Goal: Task Accomplishment & Management: Use online tool/utility

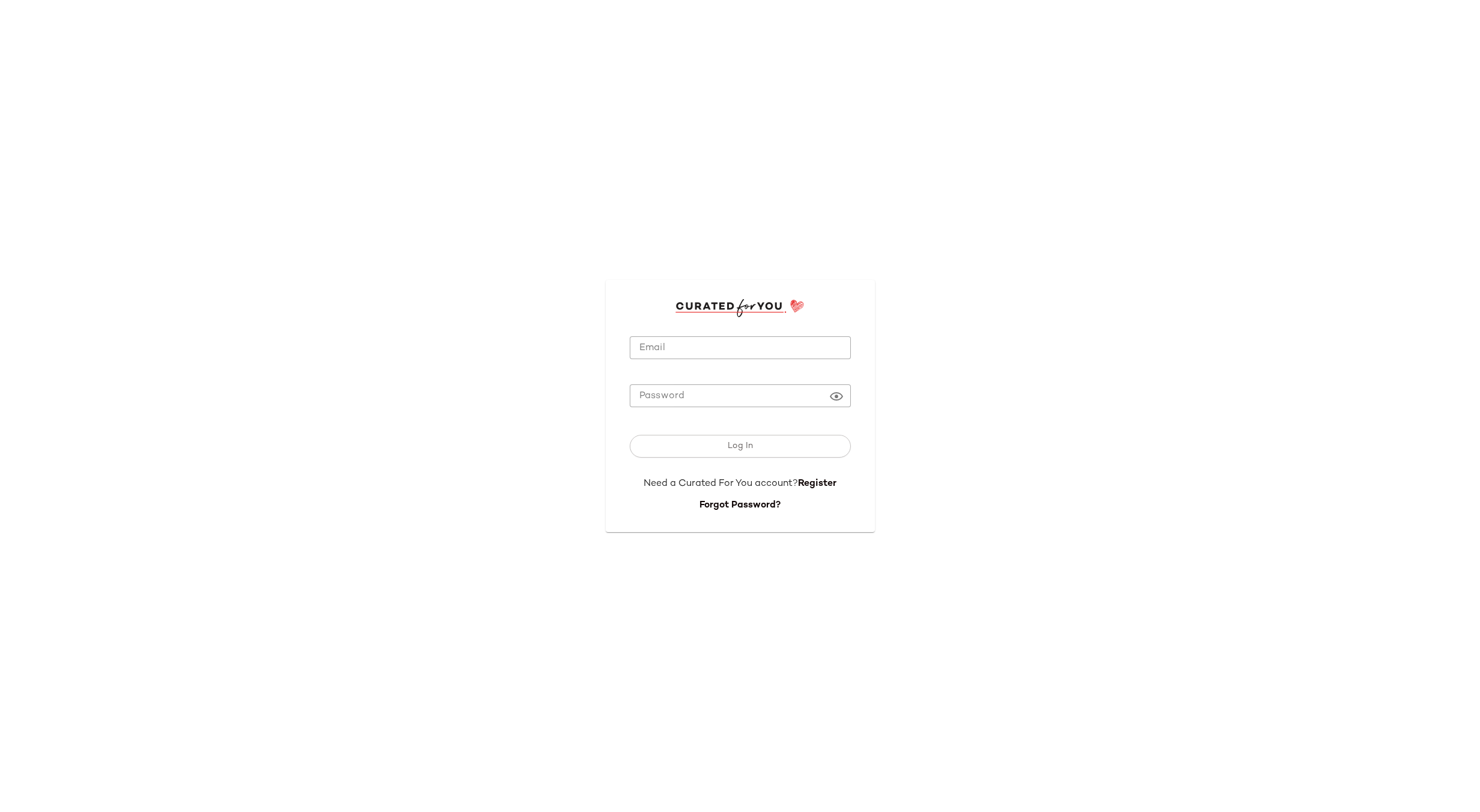
type input "**********"
click at [708, 449] on button "Log In" at bounding box center [740, 446] width 221 height 23
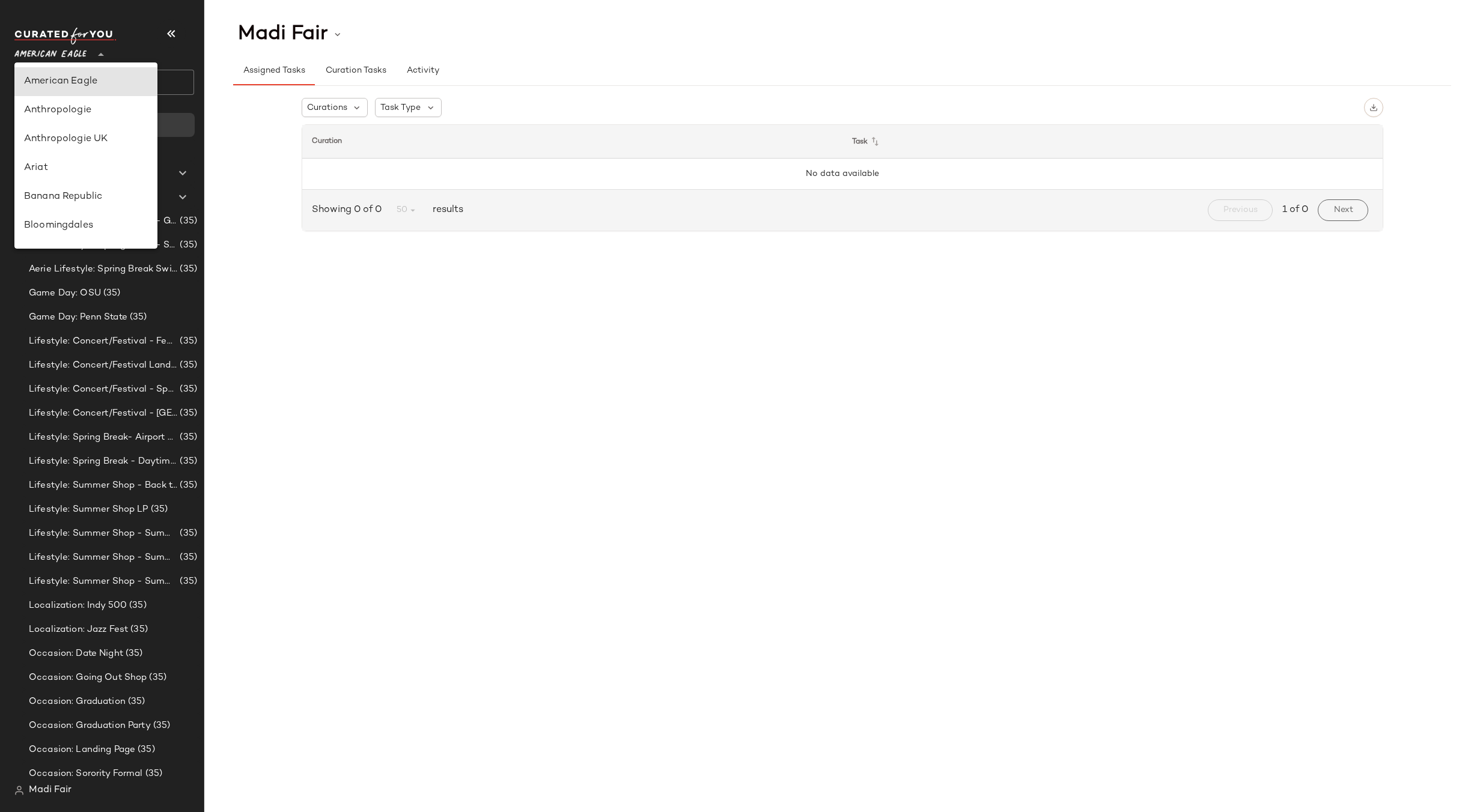
click at [85, 49] on span "American Eagle" at bounding box center [51, 52] width 72 height 21
click at [97, 153] on div "Rent the Runway" at bounding box center [86, 149] width 124 height 15
type input "**"
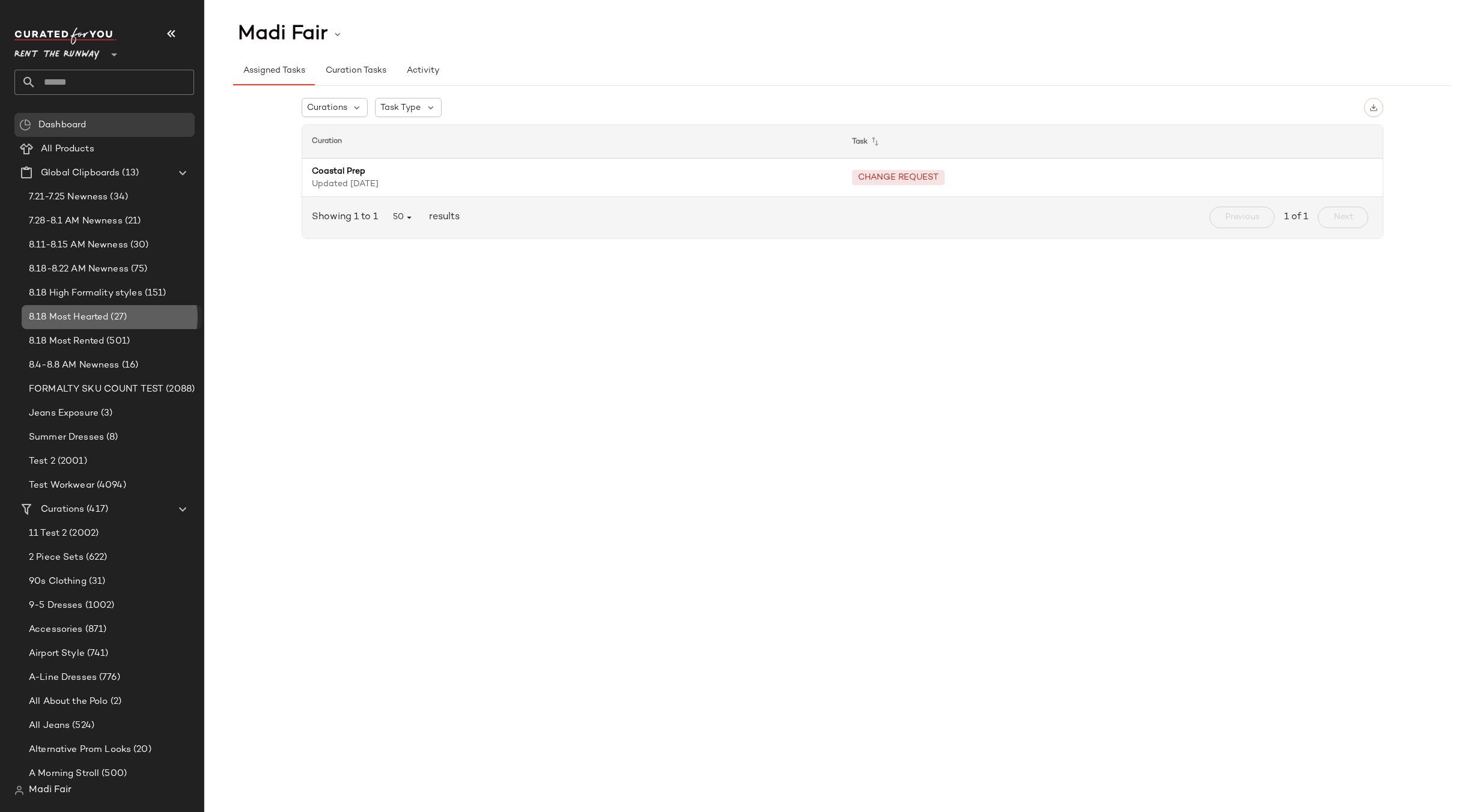
click at [94, 320] on span "8.18 Most Hearted" at bounding box center [68, 317] width 79 height 14
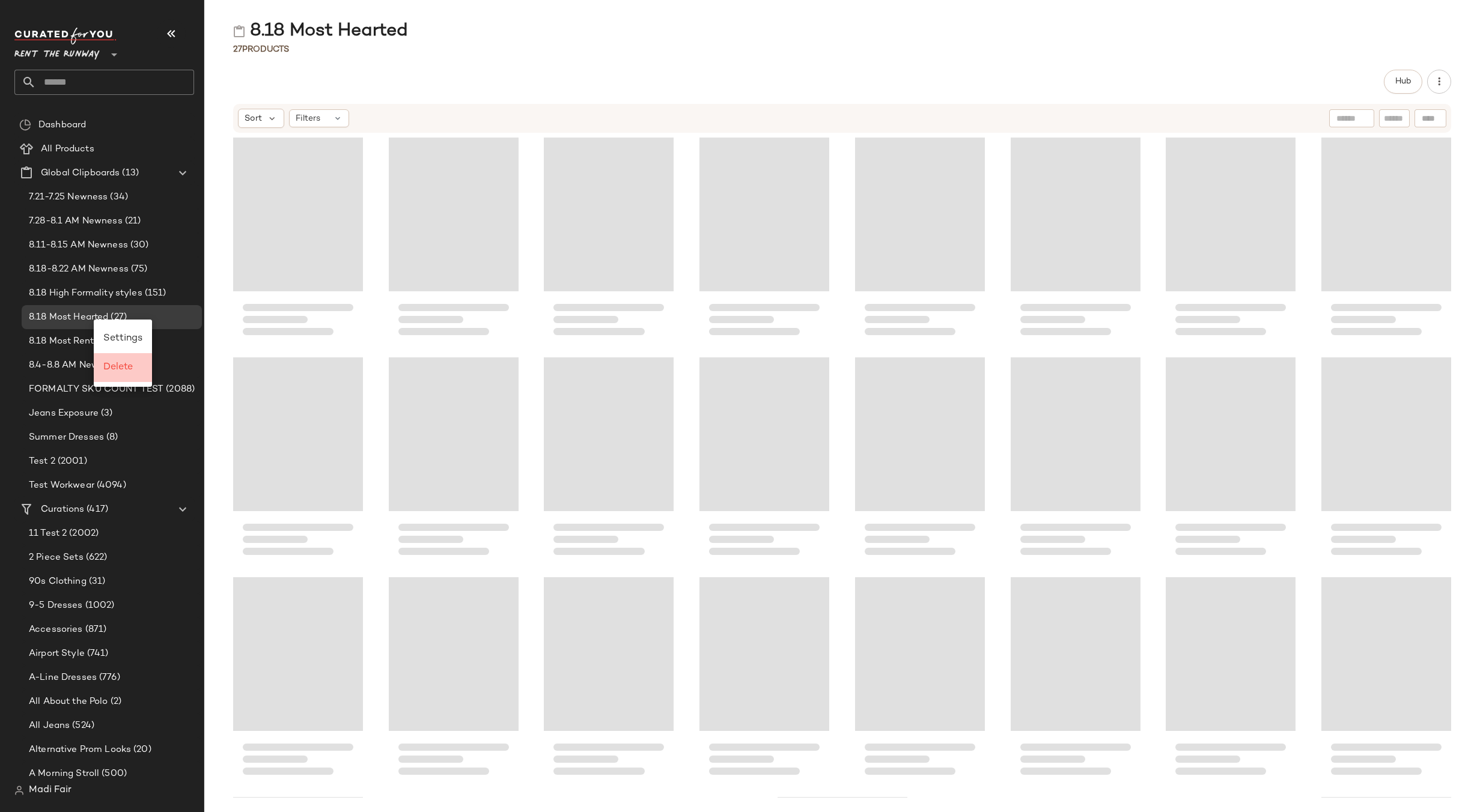
click at [121, 375] on div "Delete" at bounding box center [123, 367] width 58 height 29
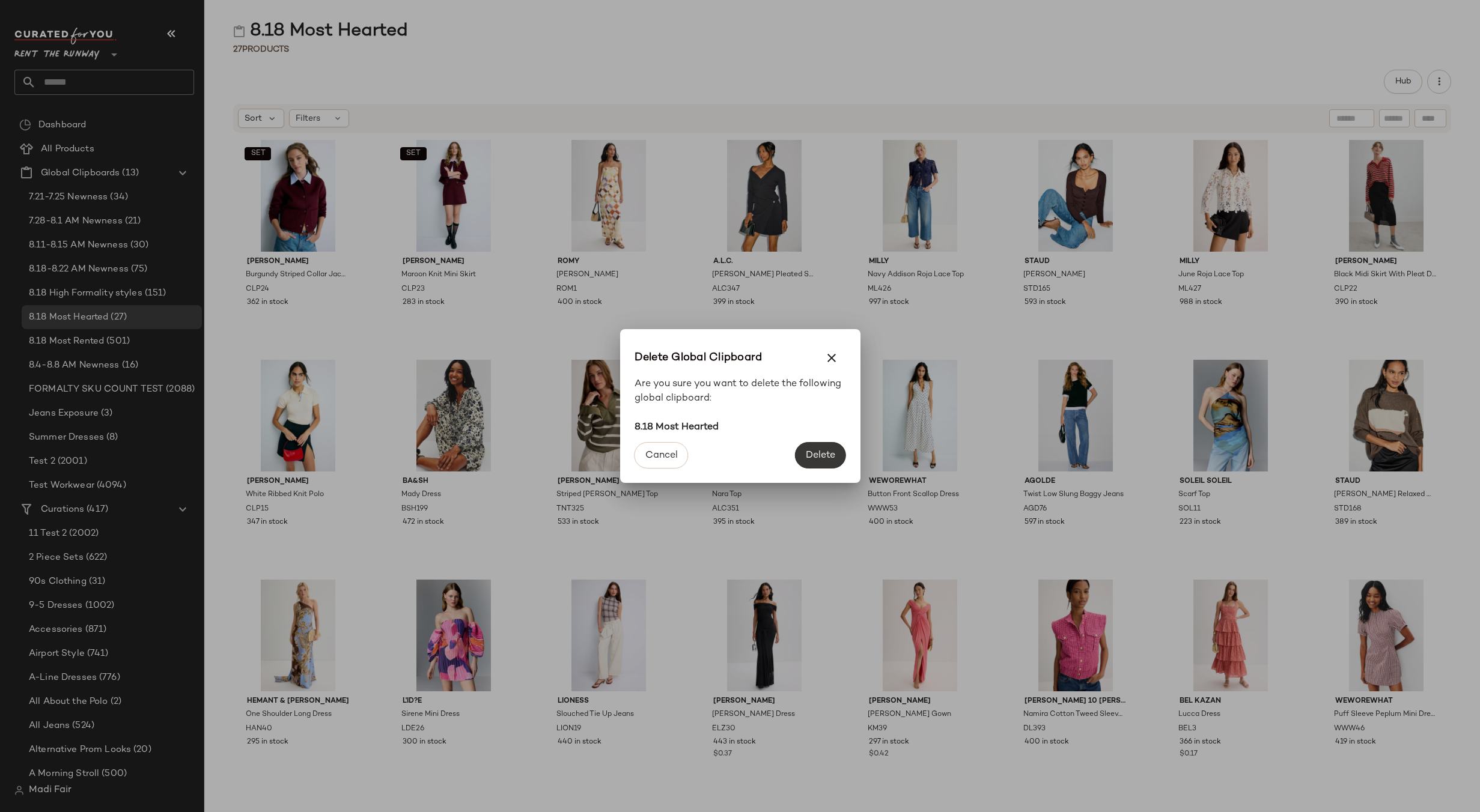
click at [815, 453] on span "Delete" at bounding box center [820, 456] width 30 height 12
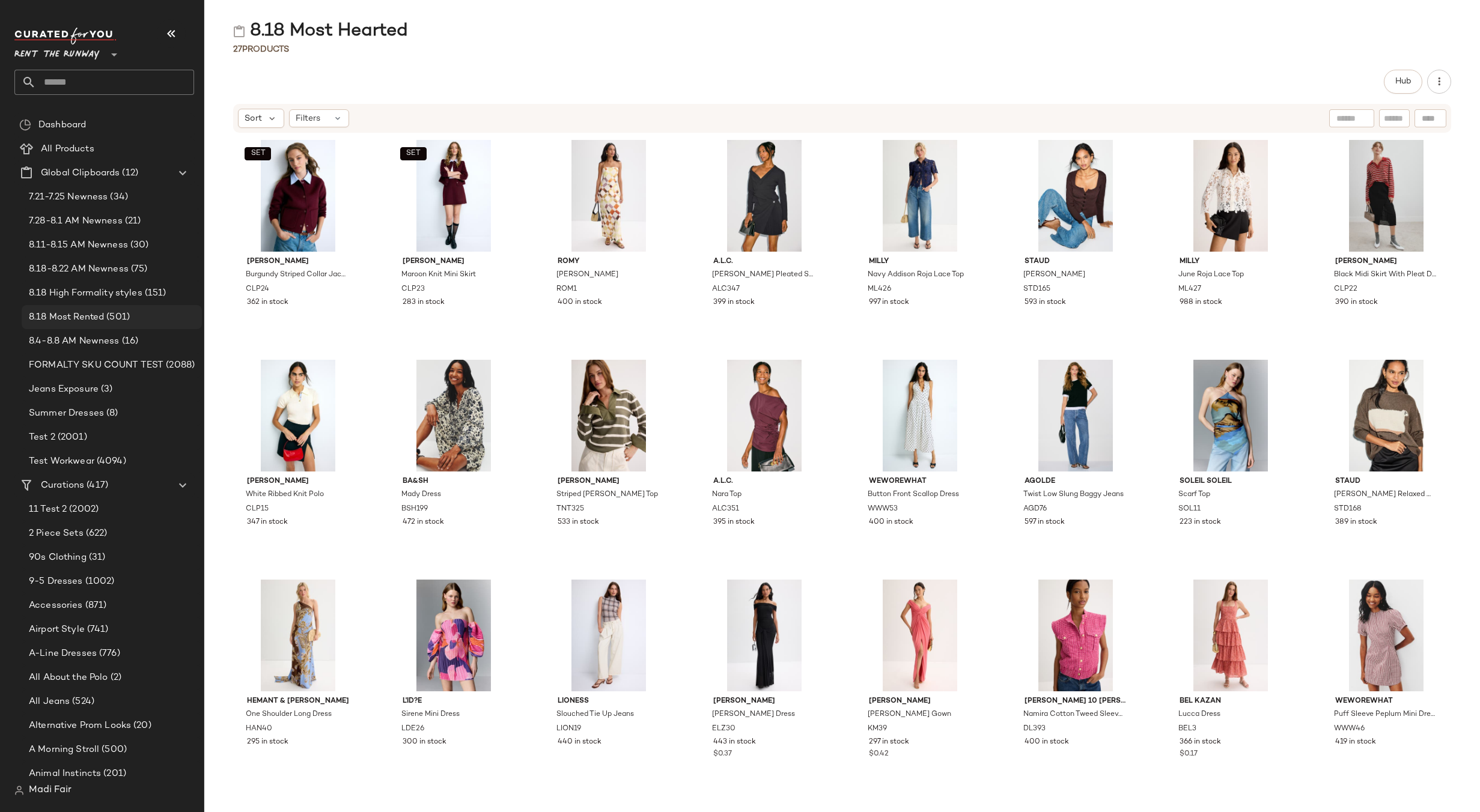
click at [128, 312] on span "(501)" at bounding box center [117, 317] width 26 height 14
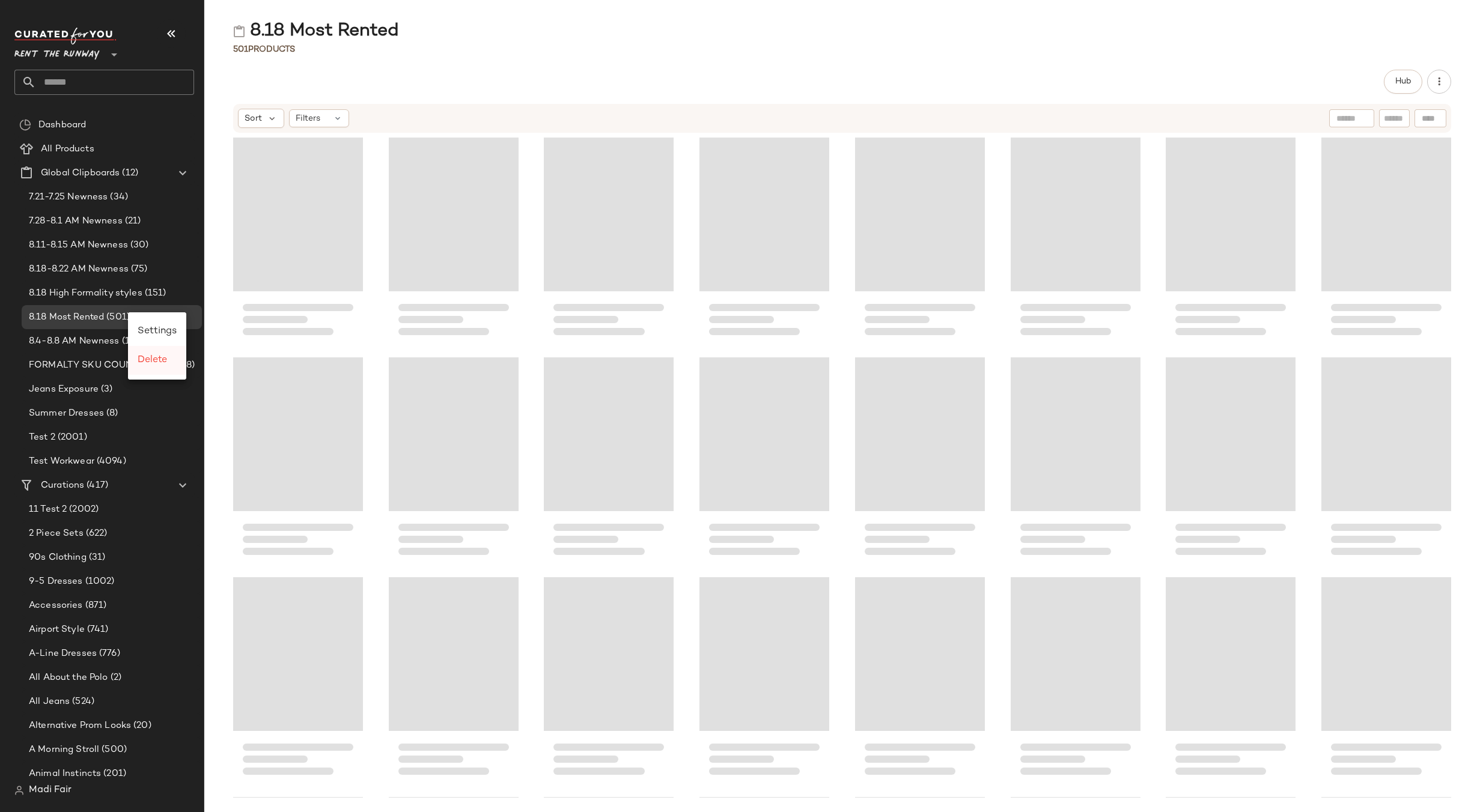
click at [163, 356] on span "Delete" at bounding box center [152, 360] width 29 height 10
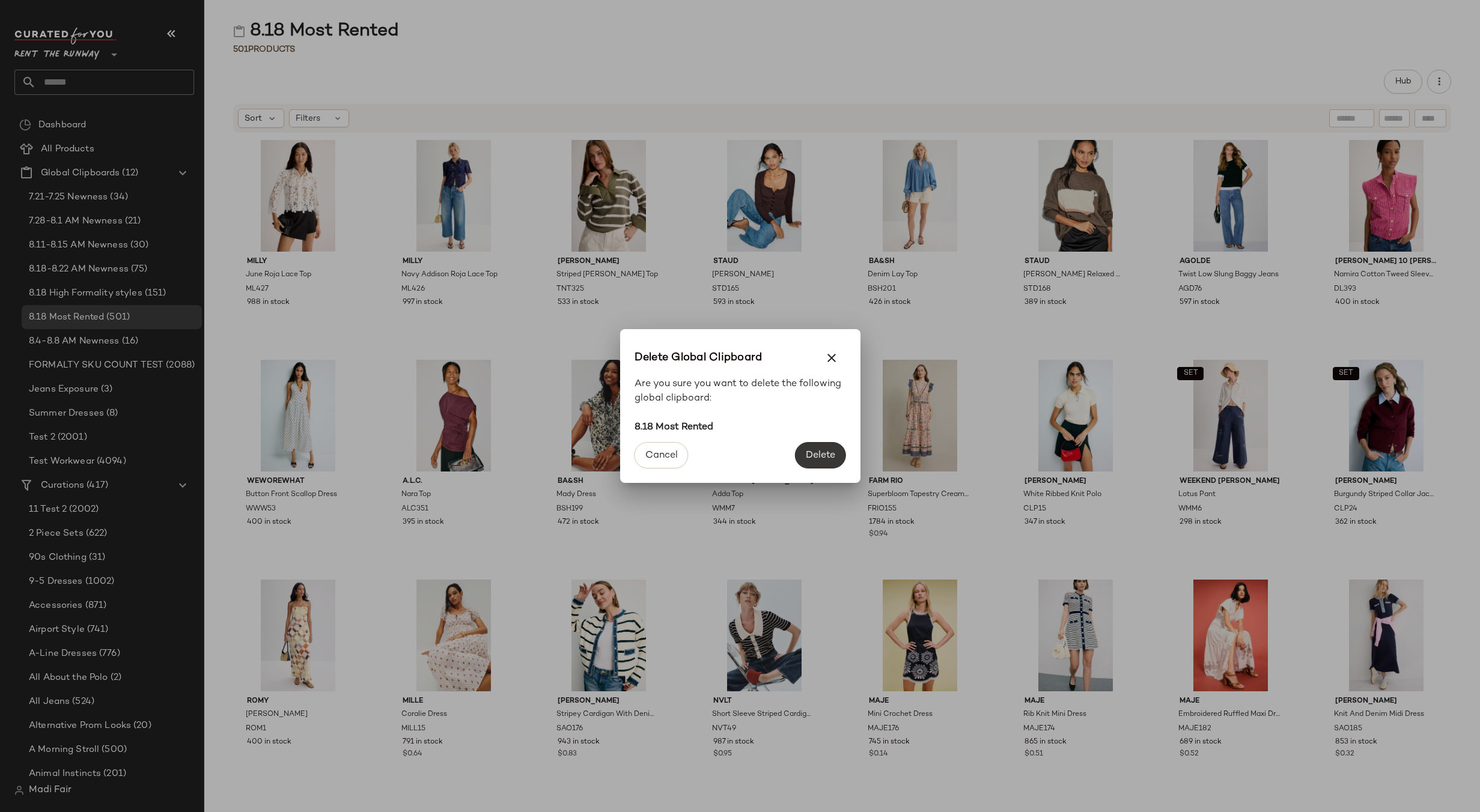
click at [832, 452] on span "Delete" at bounding box center [820, 456] width 30 height 12
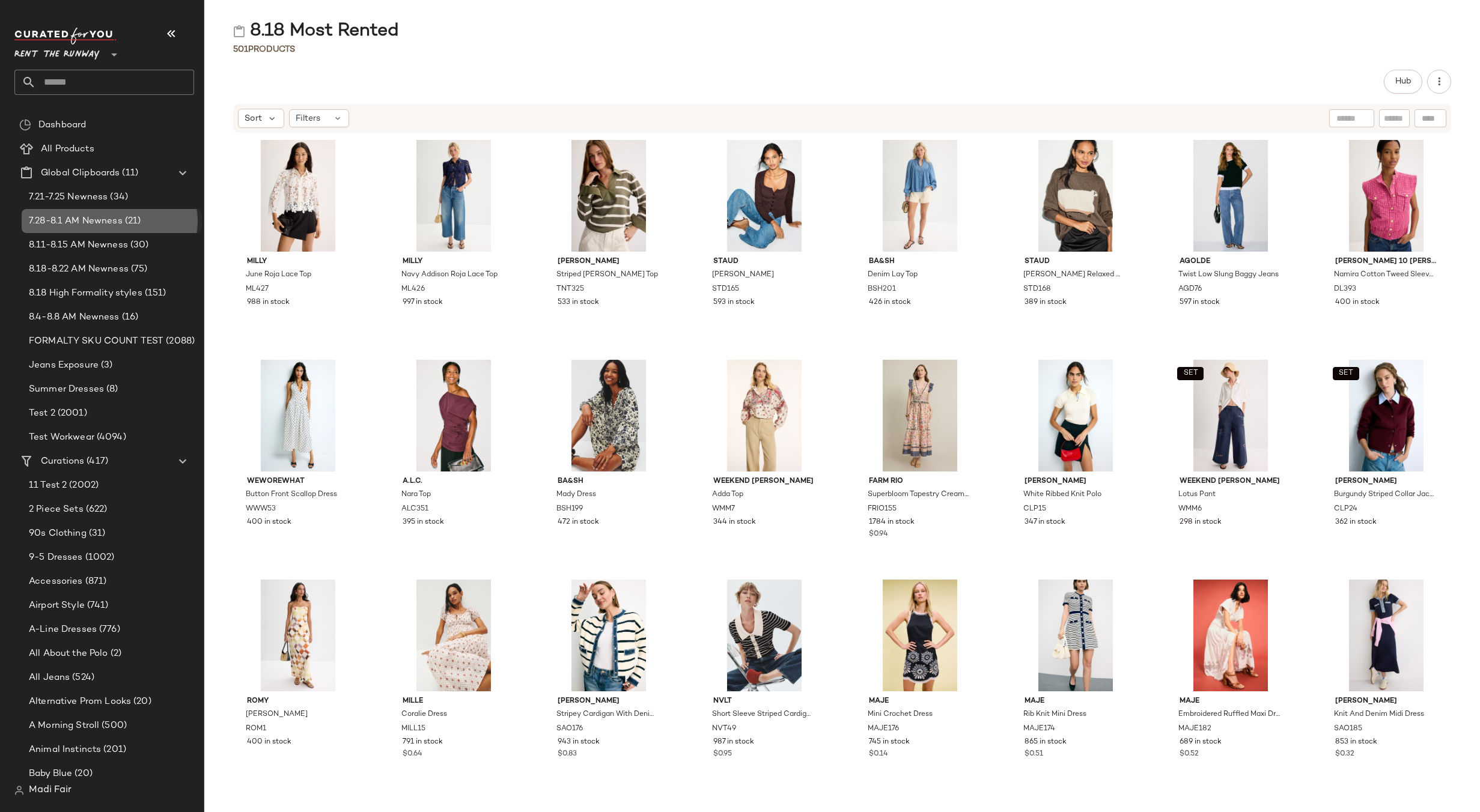
click at [103, 219] on span "7.28-8.1 AM Newness" at bounding box center [75, 221] width 94 height 14
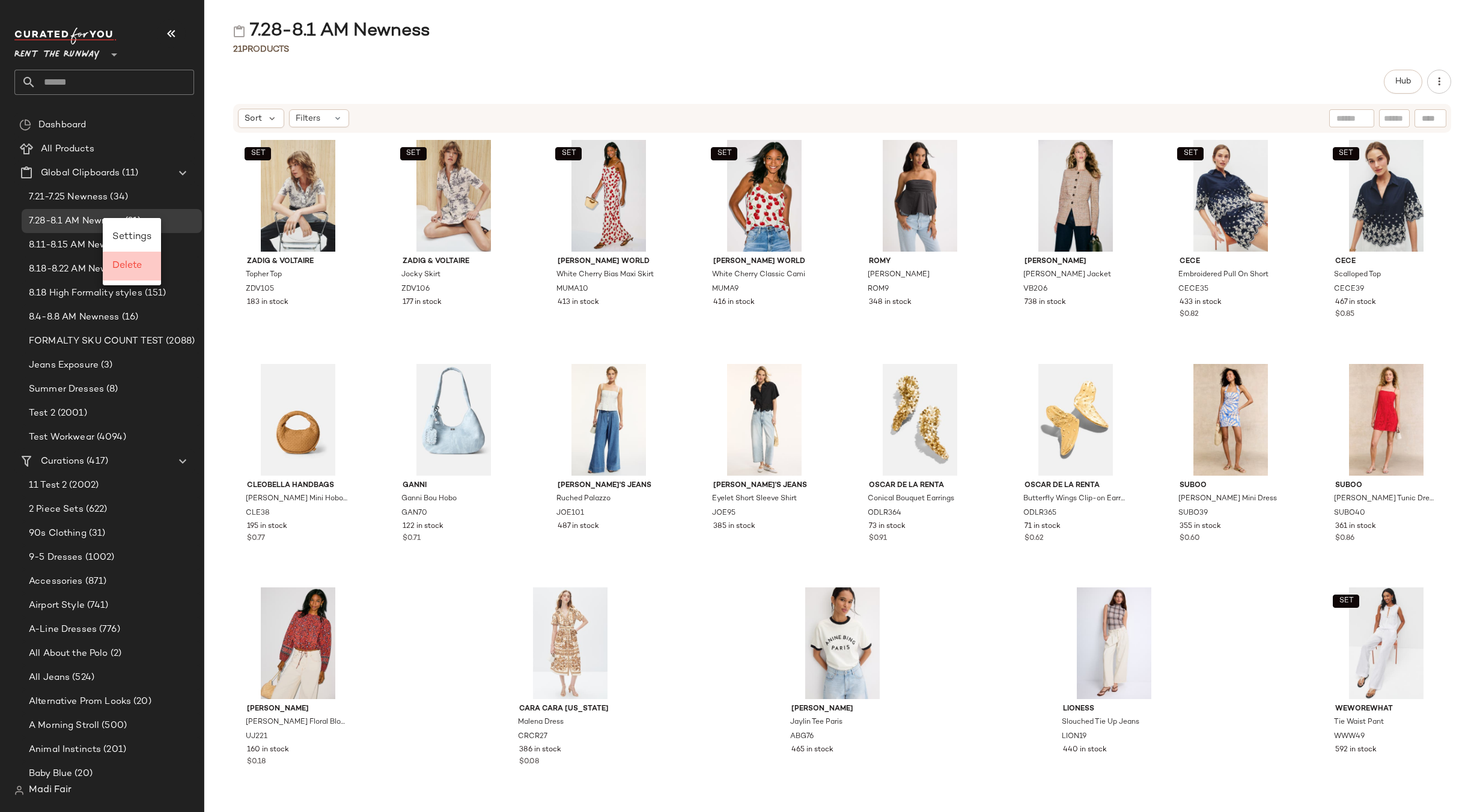
click at [128, 266] on span "Delete" at bounding box center [127, 266] width 29 height 10
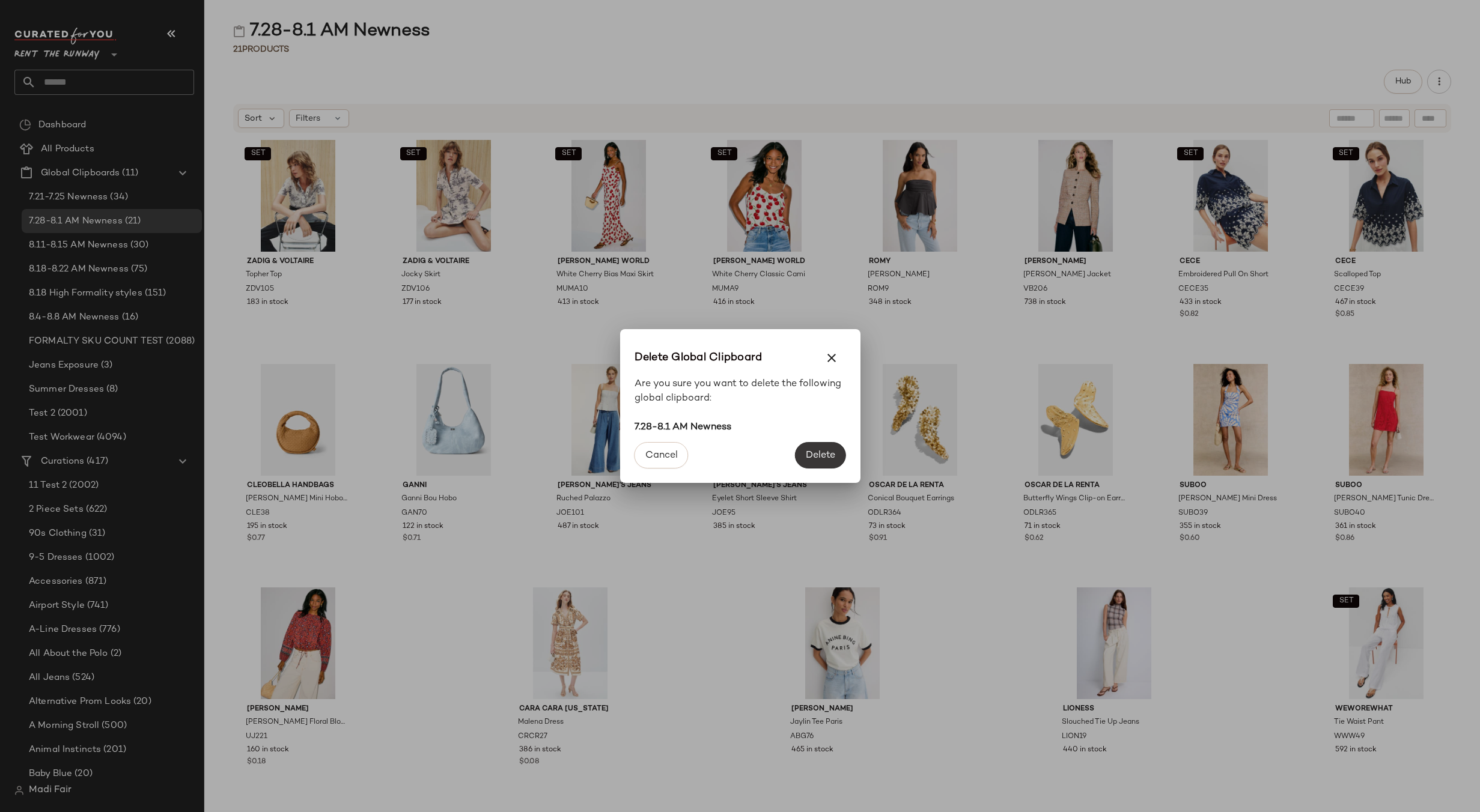
click at [805, 446] on button "Delete" at bounding box center [820, 455] width 50 height 26
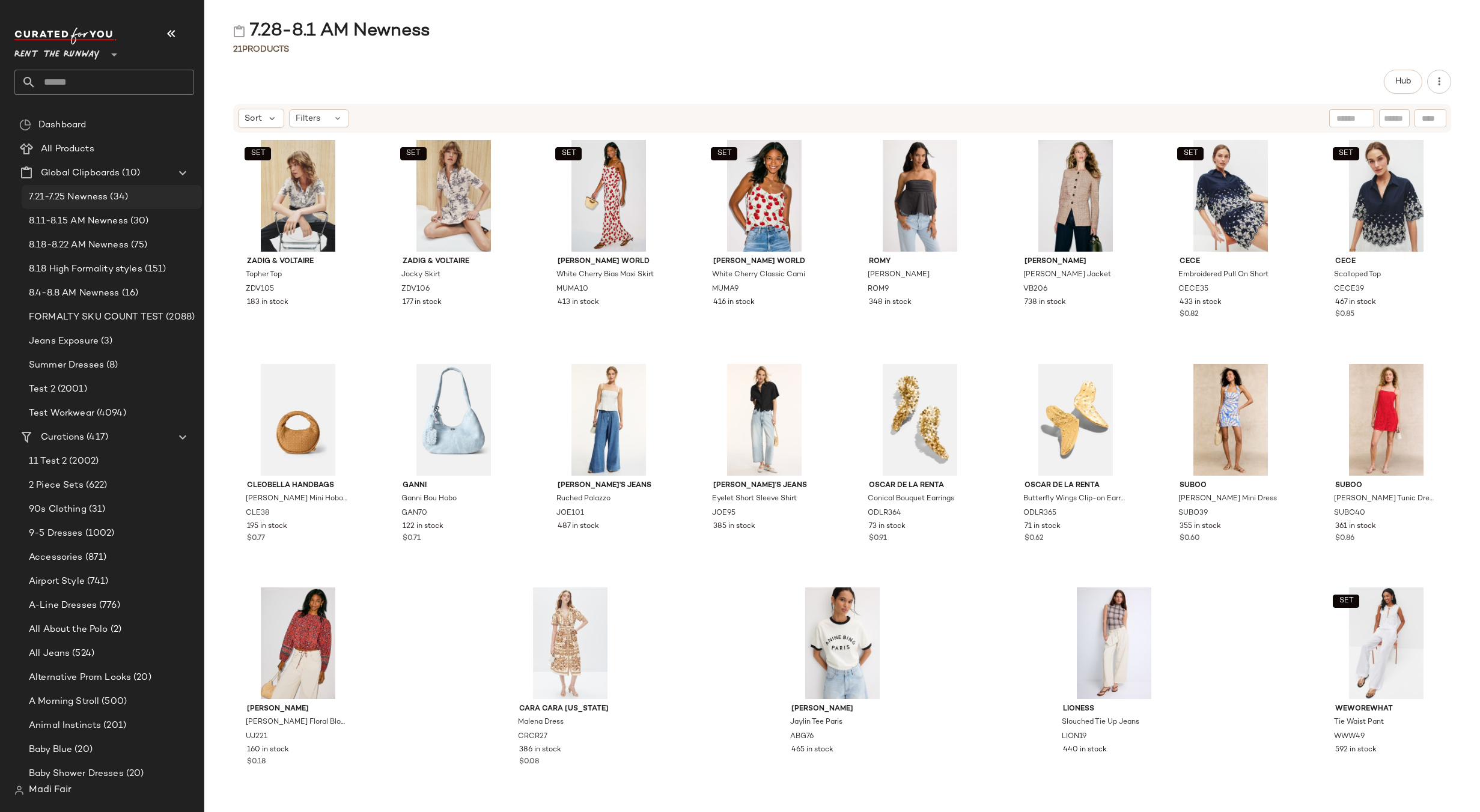
click at [116, 191] on span "(34)" at bounding box center [117, 197] width 20 height 14
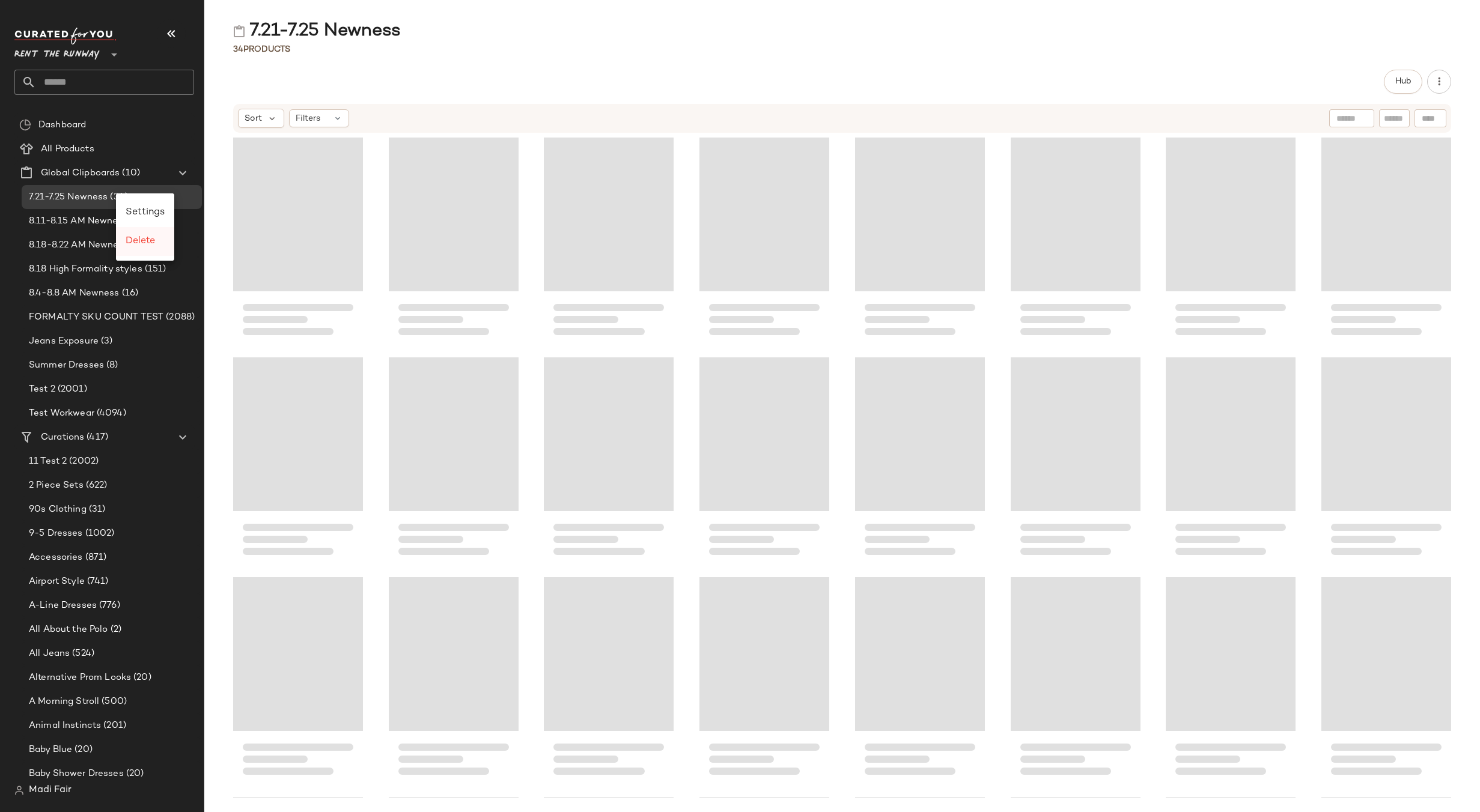
click at [138, 250] on div "Delete" at bounding box center [145, 241] width 58 height 29
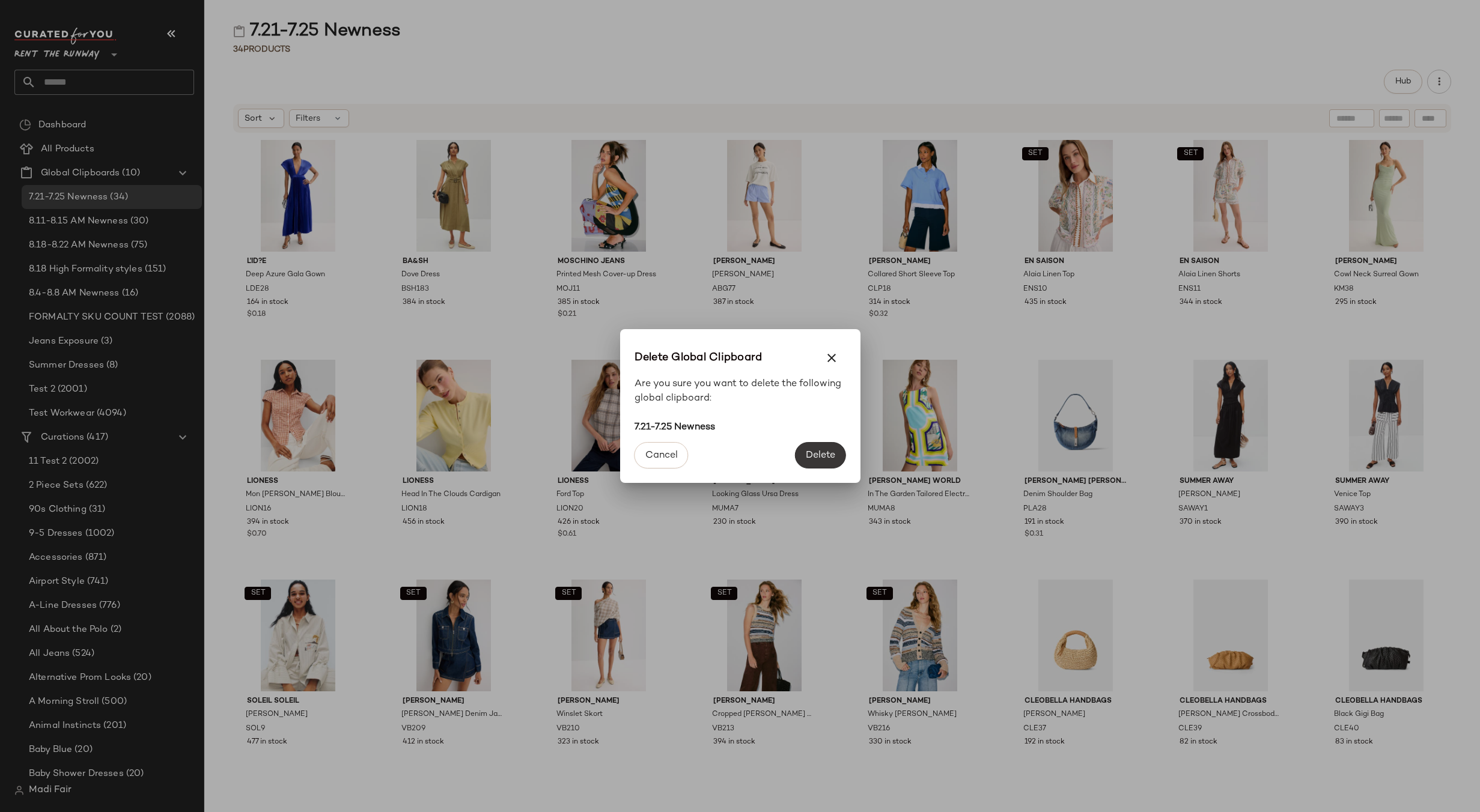
click at [811, 453] on span "Delete" at bounding box center [820, 456] width 30 height 12
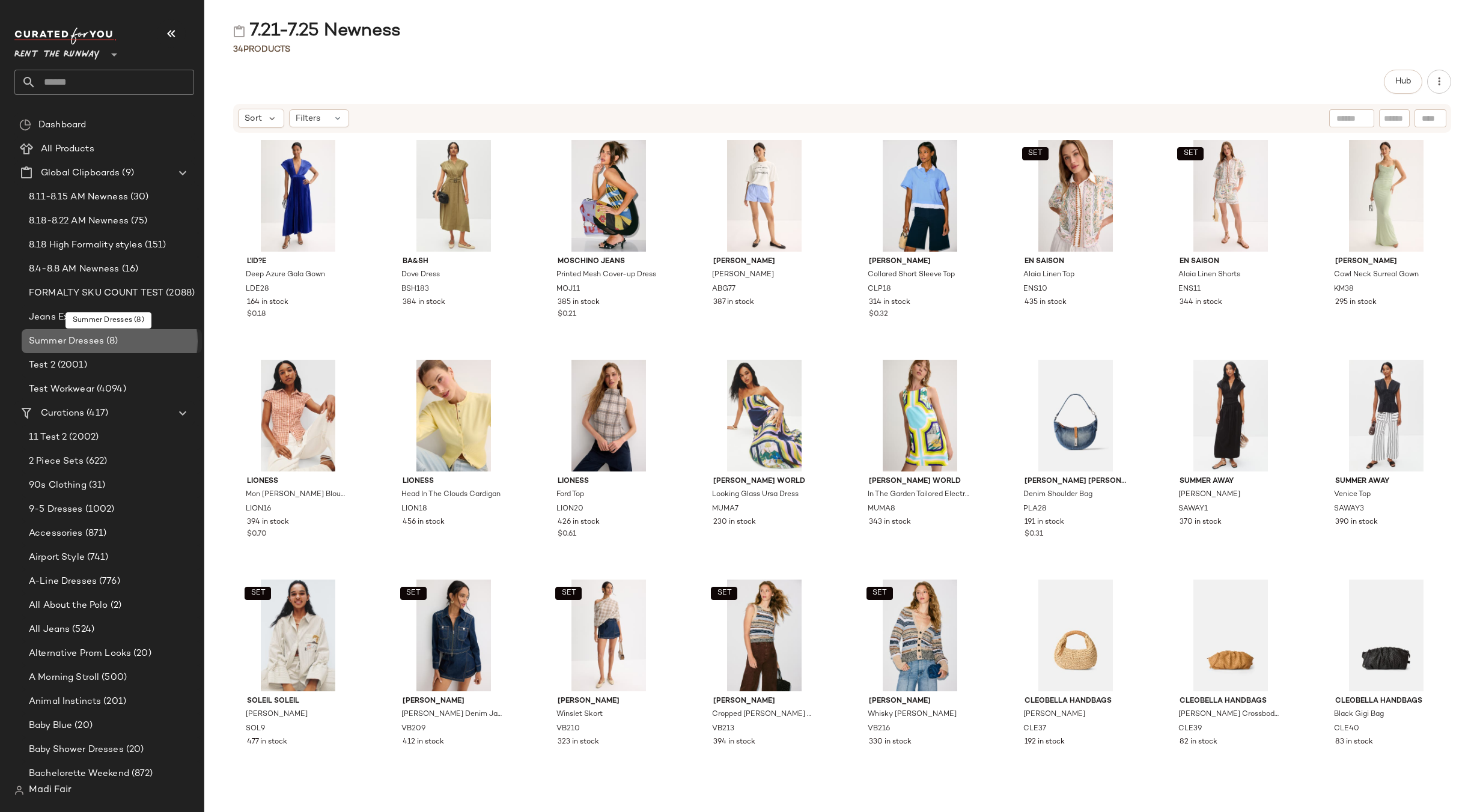
click at [120, 337] on div "Summer Dresses (8)" at bounding box center [111, 342] width 172 height 14
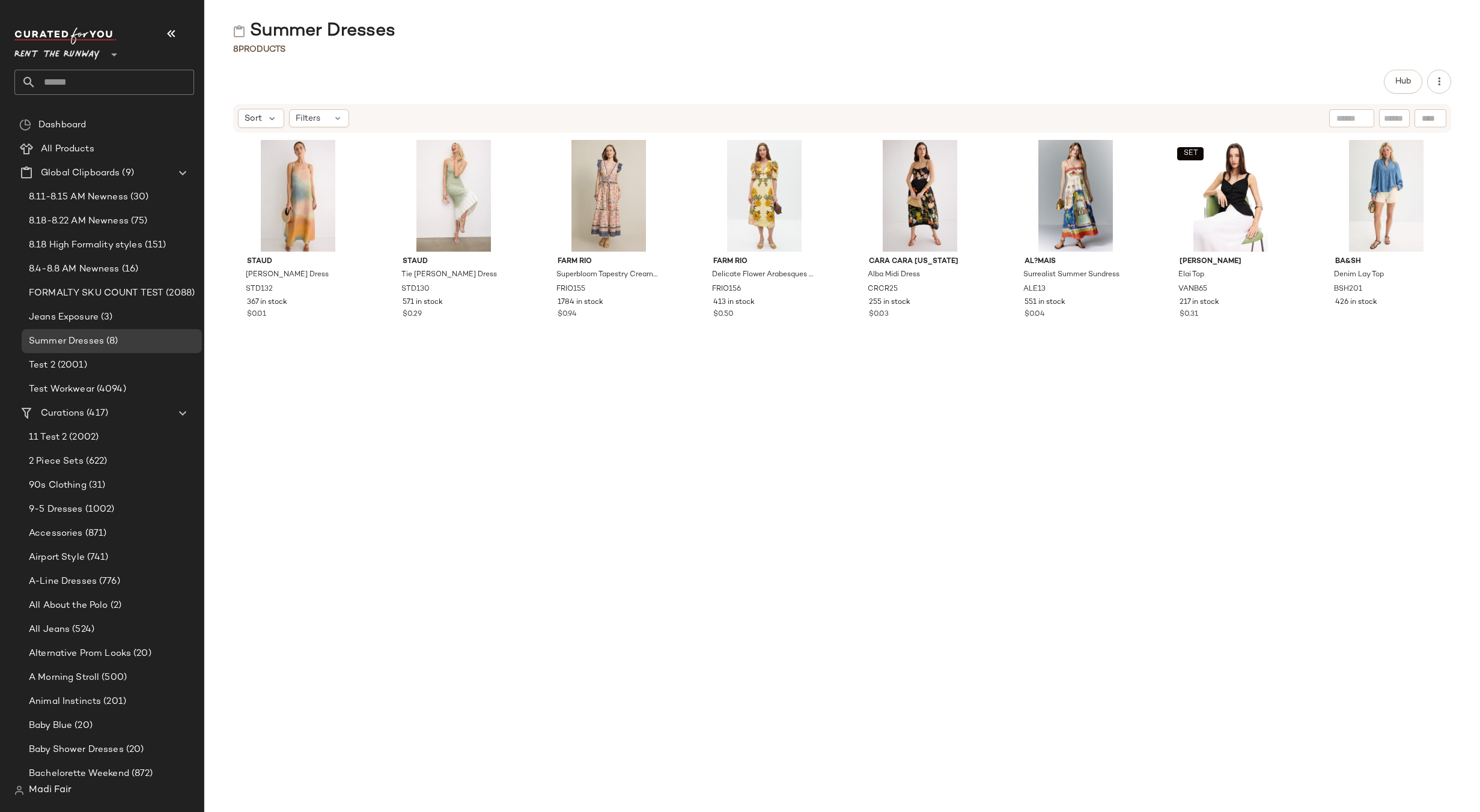
drag, startPoint x: 917, startPoint y: 409, endPoint x: 887, endPoint y: 389, distance: 36.1
click at [917, 409] on div "Cara Cara [US_STATE] Alba Midi Dress CRCR25 255 in stock $0.03" at bounding box center [920, 466] width 130 height 662
click at [139, 188] on span "Create Global Clipboard" at bounding box center [154, 186] width 113 height 10
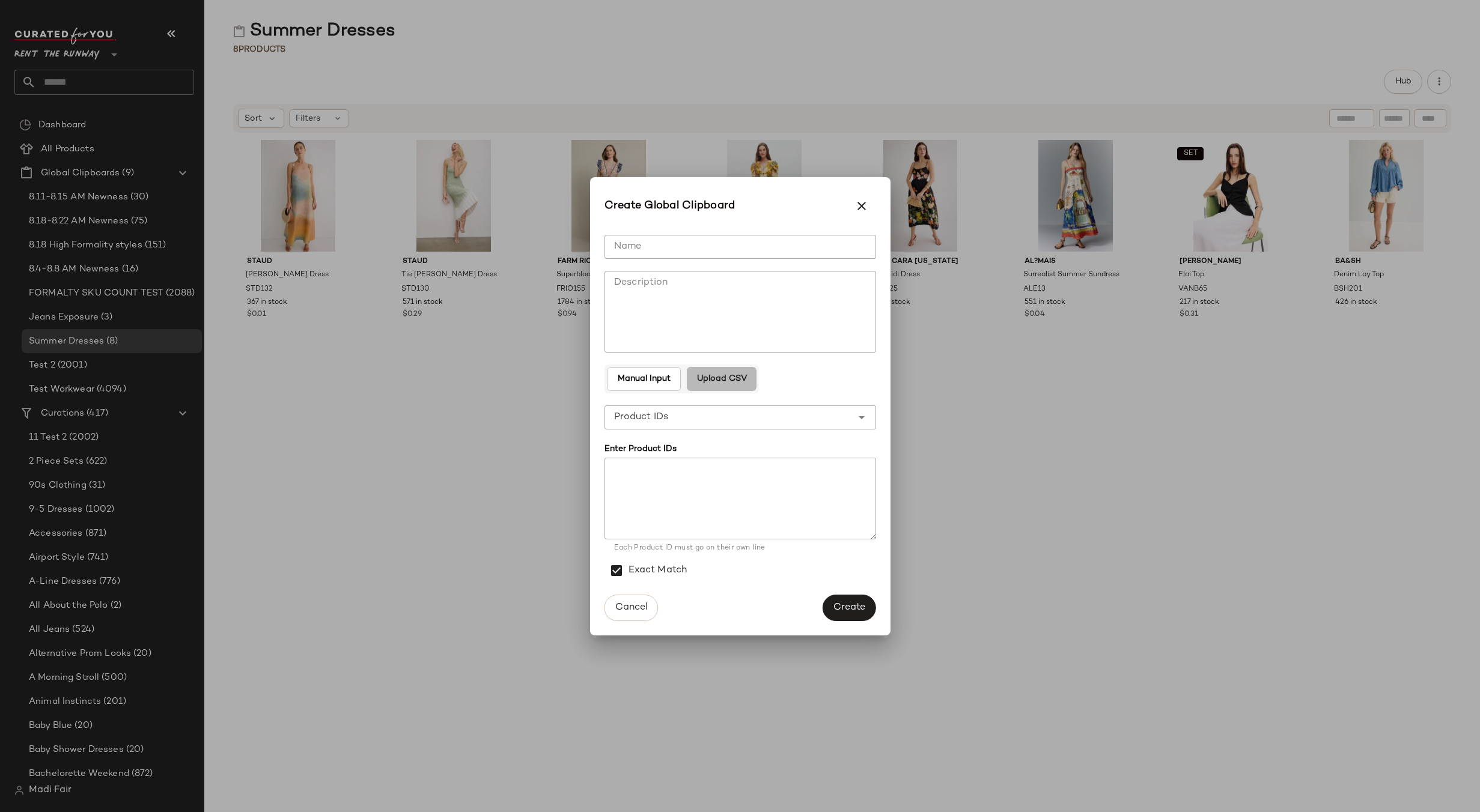
click at [715, 378] on span "Upload CSV" at bounding box center [721, 379] width 50 height 10
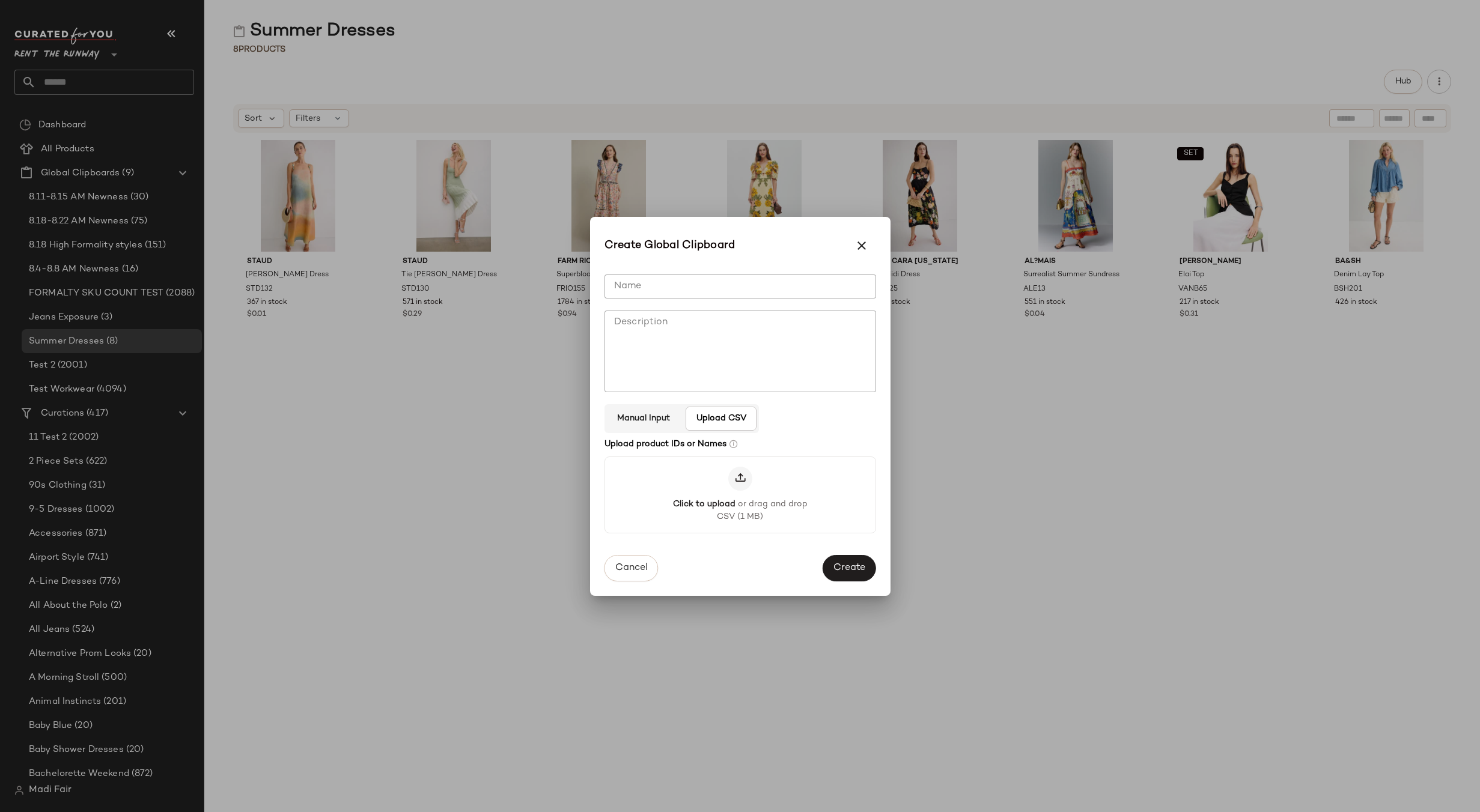
click at [674, 289] on input "Name" at bounding box center [740, 286] width 272 height 24
type input "**********"
click at [842, 561] on button "Create" at bounding box center [849, 569] width 53 height 26
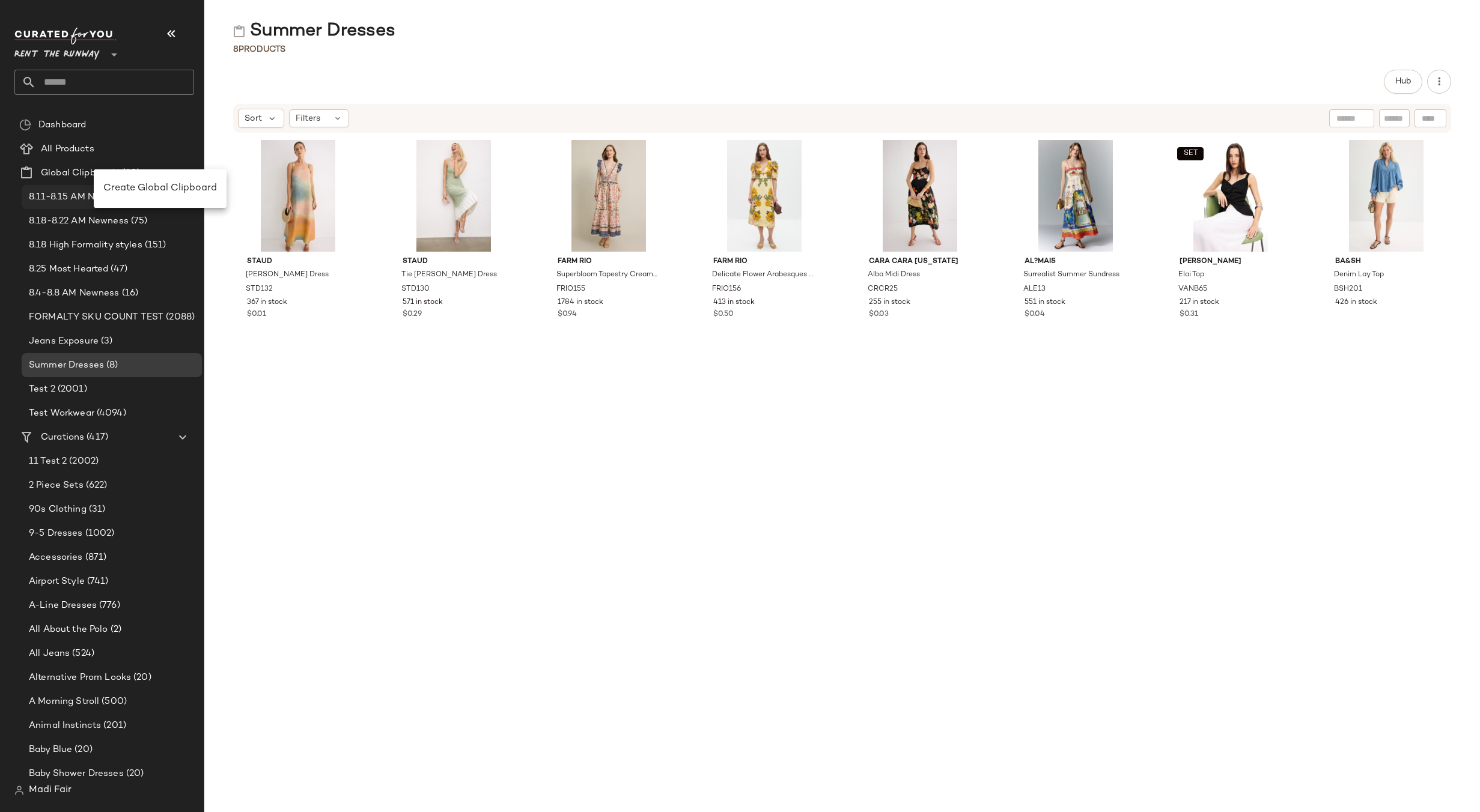
click at [161, 185] on span "Create Global Clipboard" at bounding box center [159, 188] width 113 height 10
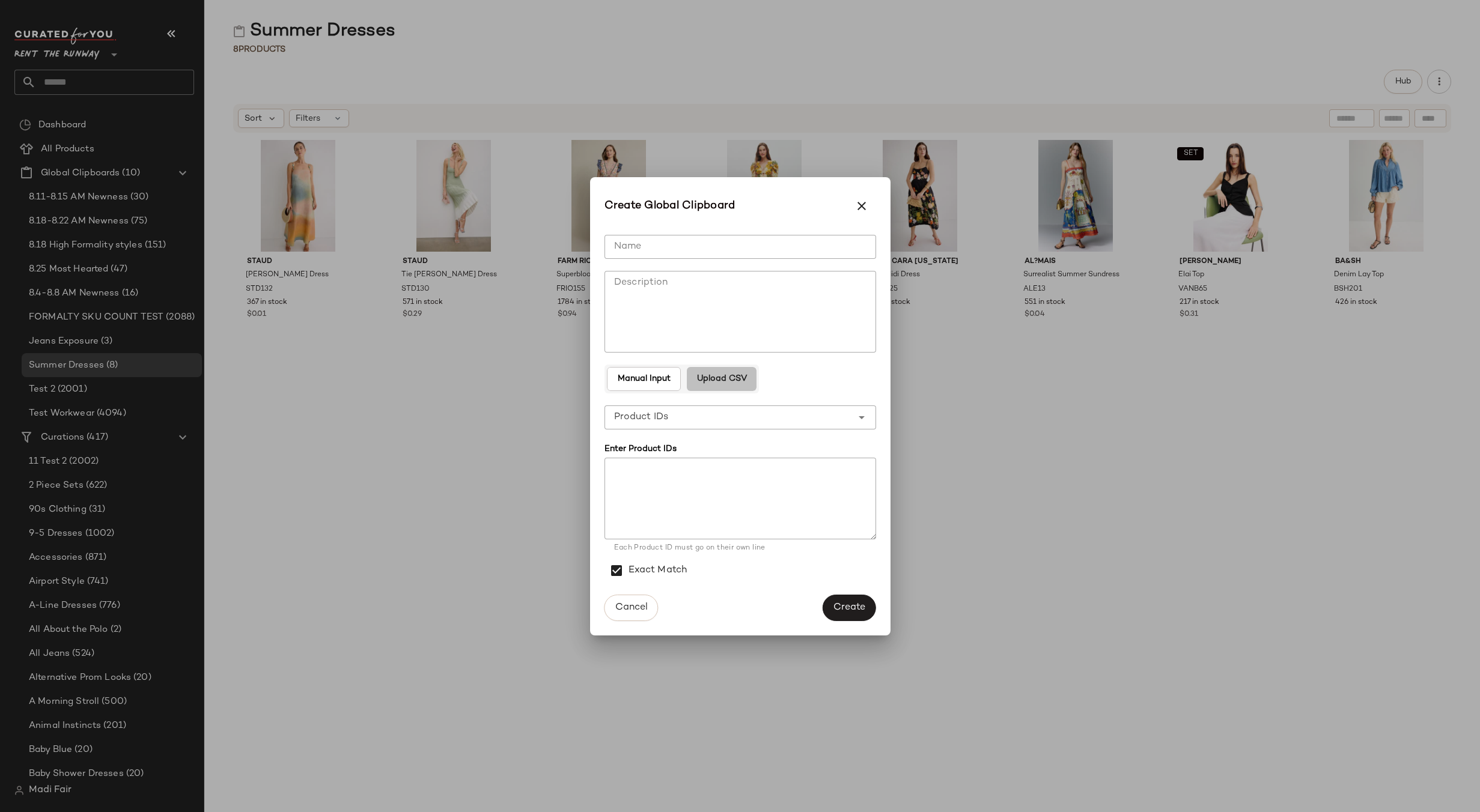
drag, startPoint x: 734, startPoint y: 379, endPoint x: 677, endPoint y: 285, distance: 109.9
click at [734, 378] on span "Upload CSV" at bounding box center [721, 379] width 50 height 10
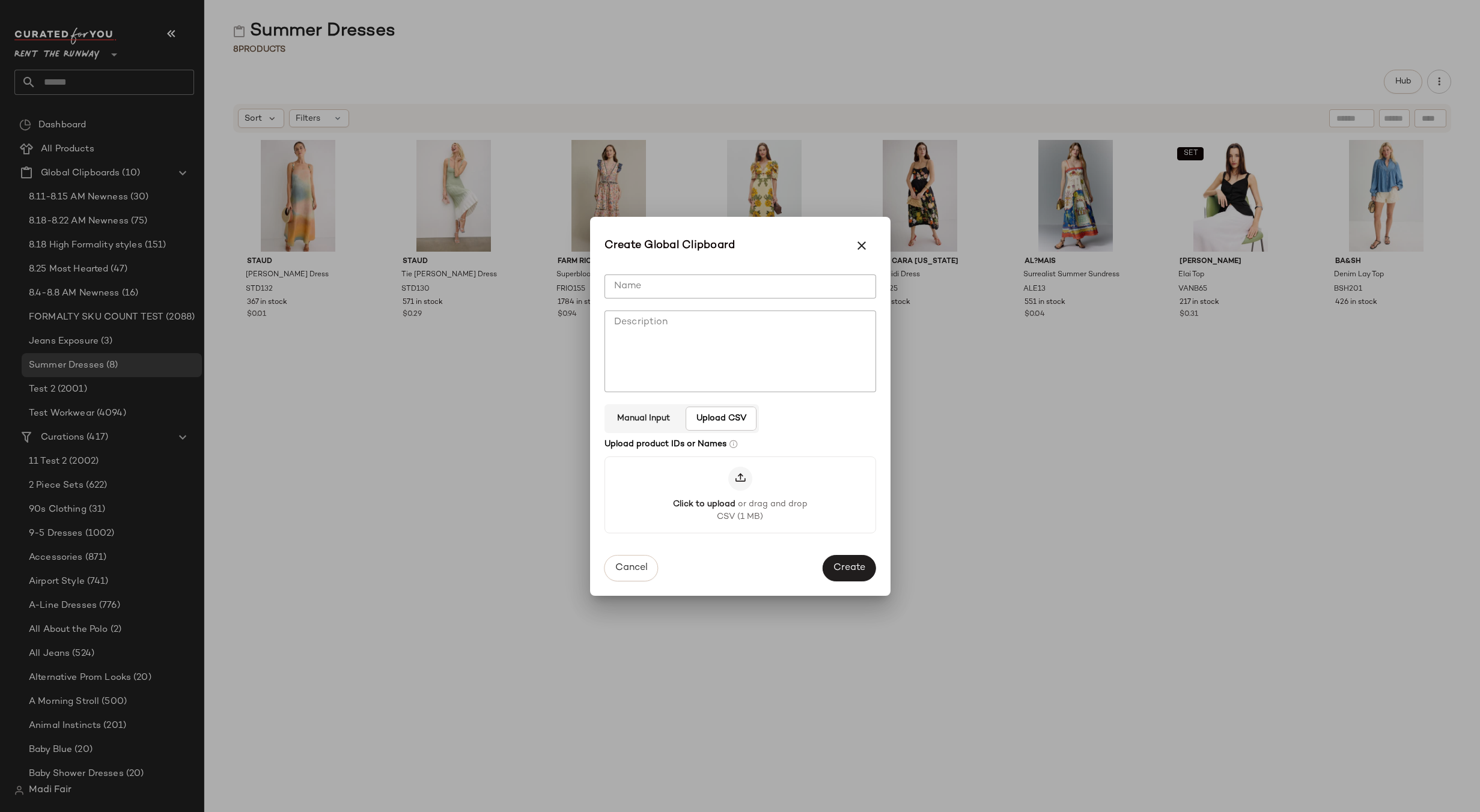
click at [671, 280] on input "Name" at bounding box center [740, 286] width 272 height 24
type input "**********"
click at [859, 570] on span "Create" at bounding box center [849, 569] width 33 height 12
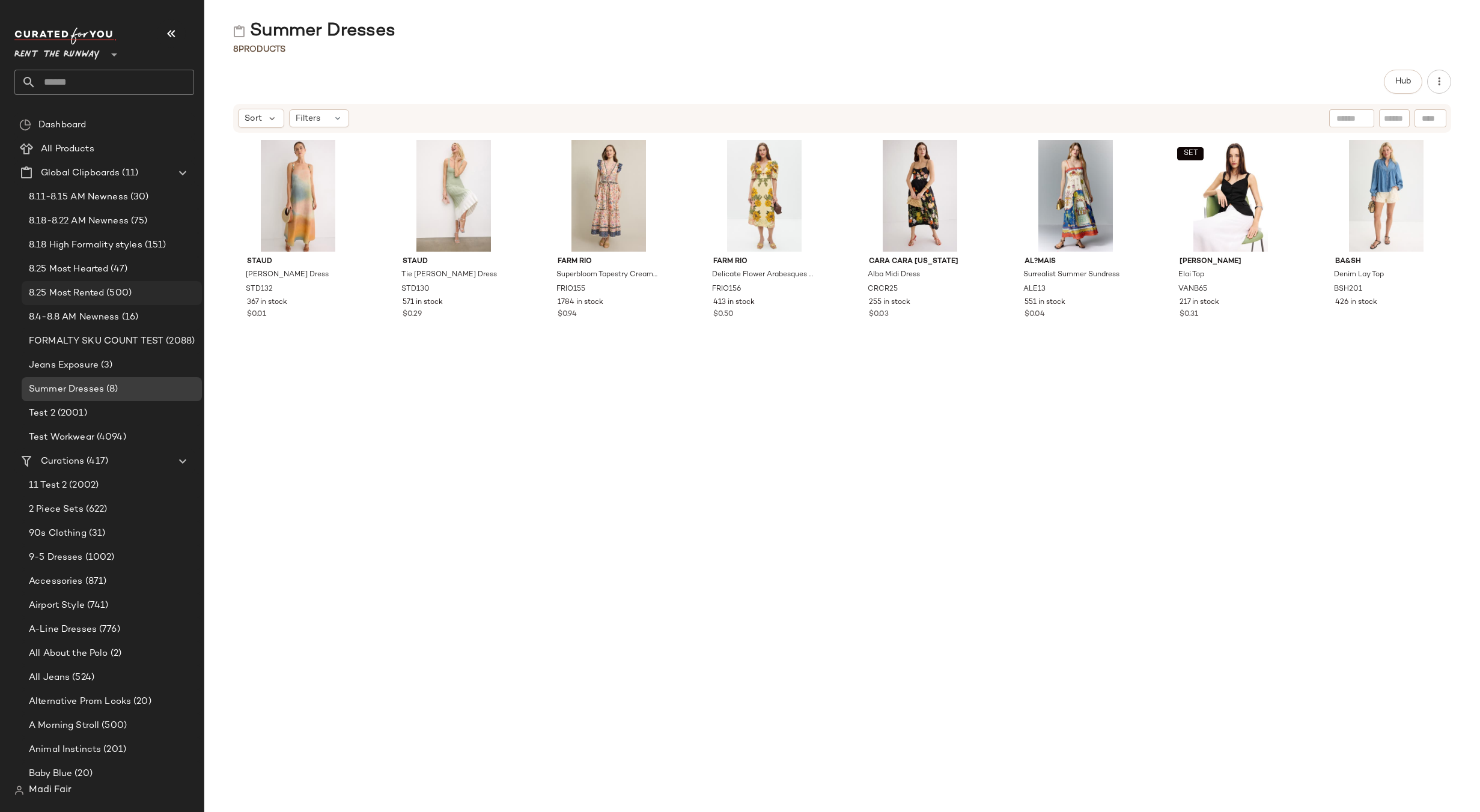
click at [120, 297] on span "(500)" at bounding box center [117, 293] width 28 height 14
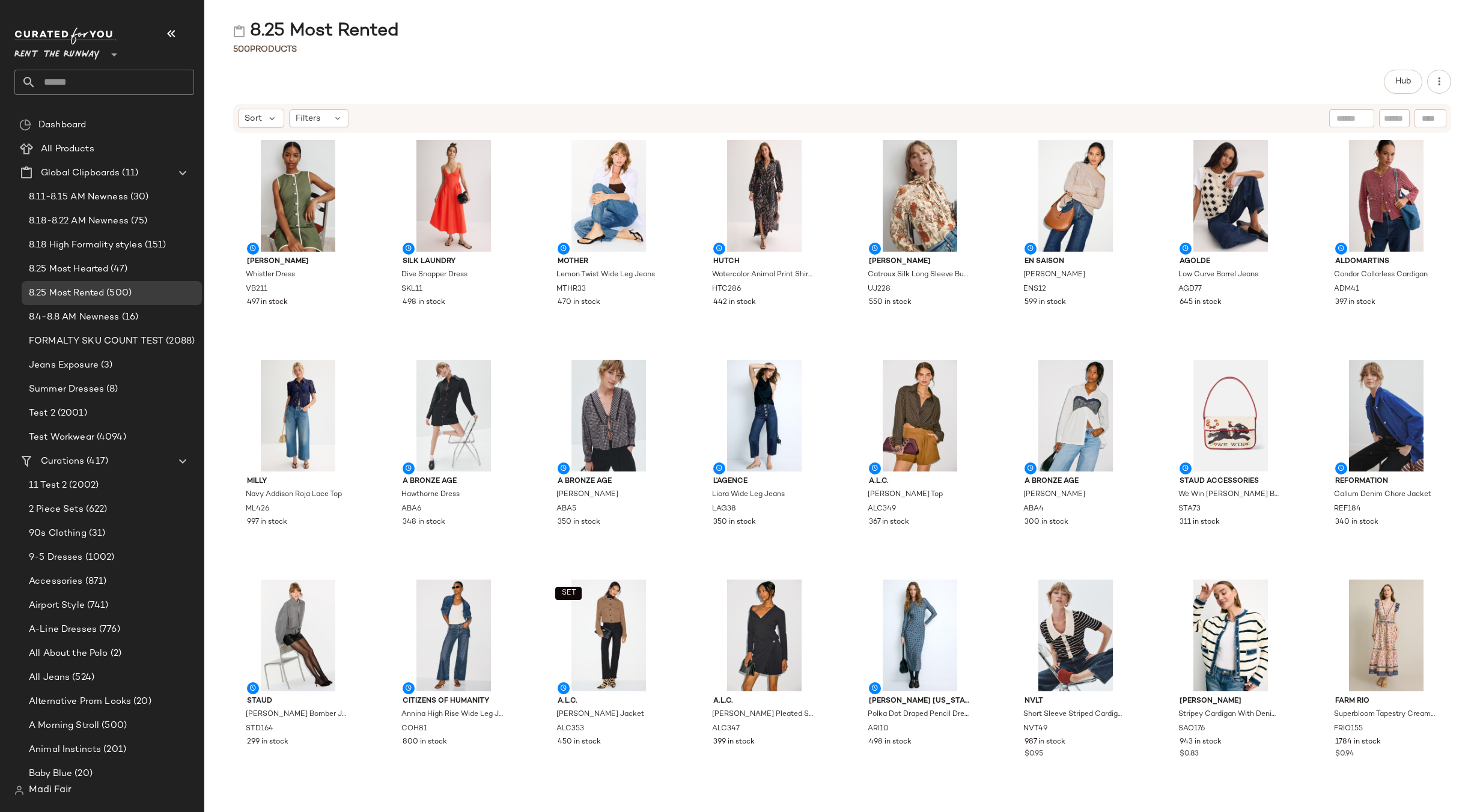
click at [532, 86] on div "Hub" at bounding box center [842, 82] width 1218 height 24
click at [74, 272] on span "8.25 Most Hearted" at bounding box center [68, 269] width 79 height 14
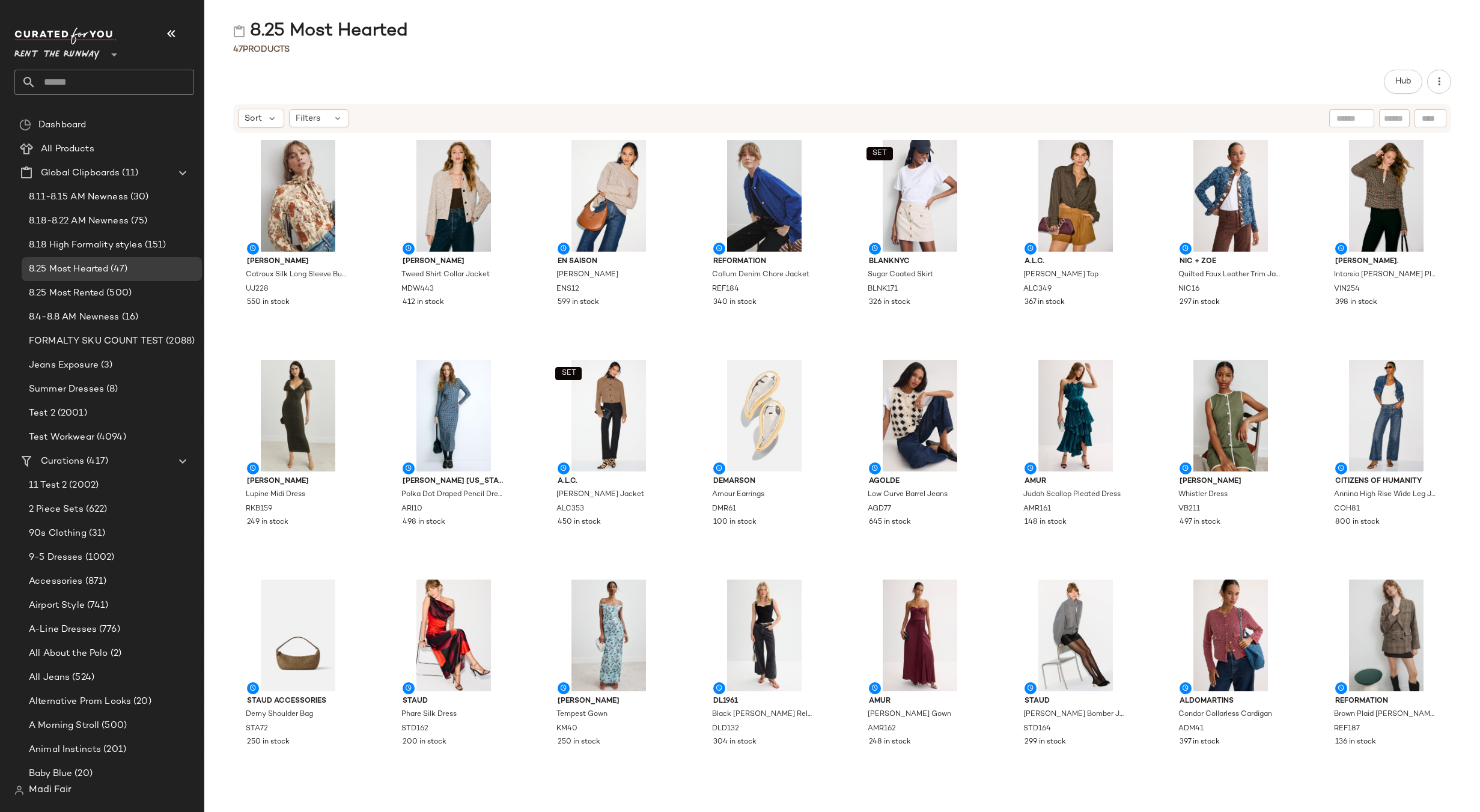
click at [629, 61] on div "8.25 Most Hearted 47 Products Hub Sort Filters [PERSON_NAME] Catroux Silk Long …" at bounding box center [842, 415] width 1276 height 793
click at [111, 286] on span "(500)" at bounding box center [117, 293] width 28 height 14
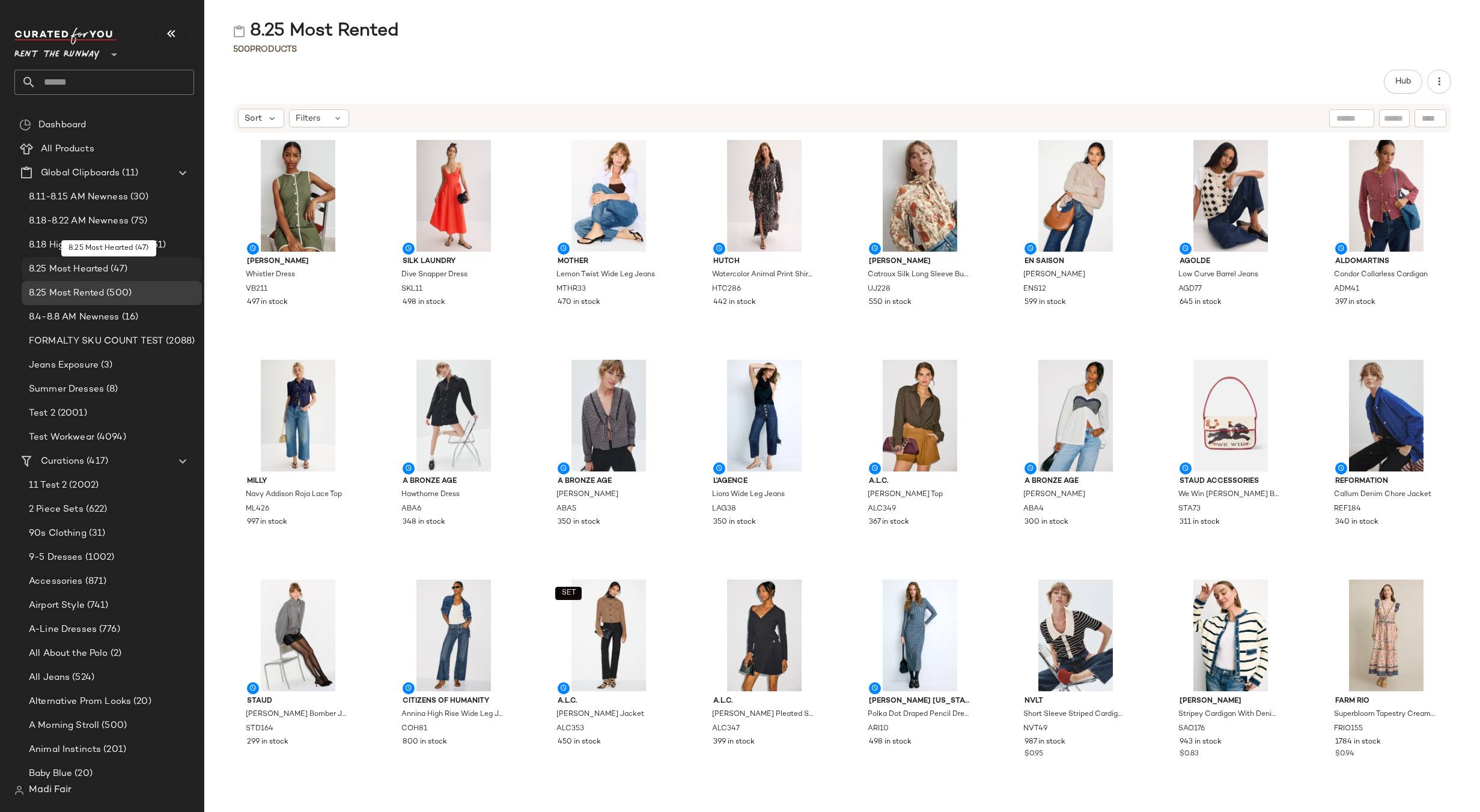
click at [112, 269] on span "(47)" at bounding box center [117, 269] width 19 height 14
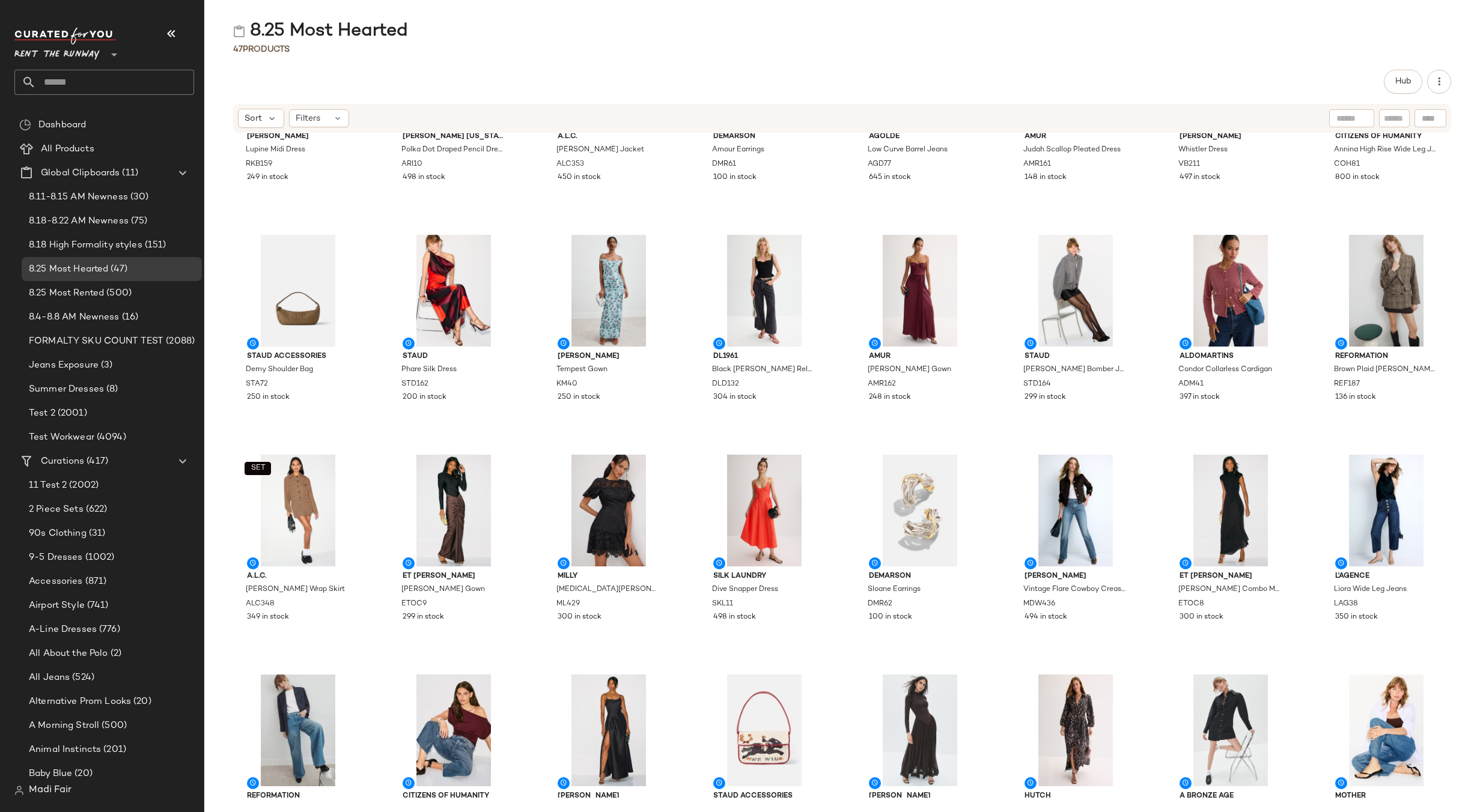
scroll to position [370, 0]
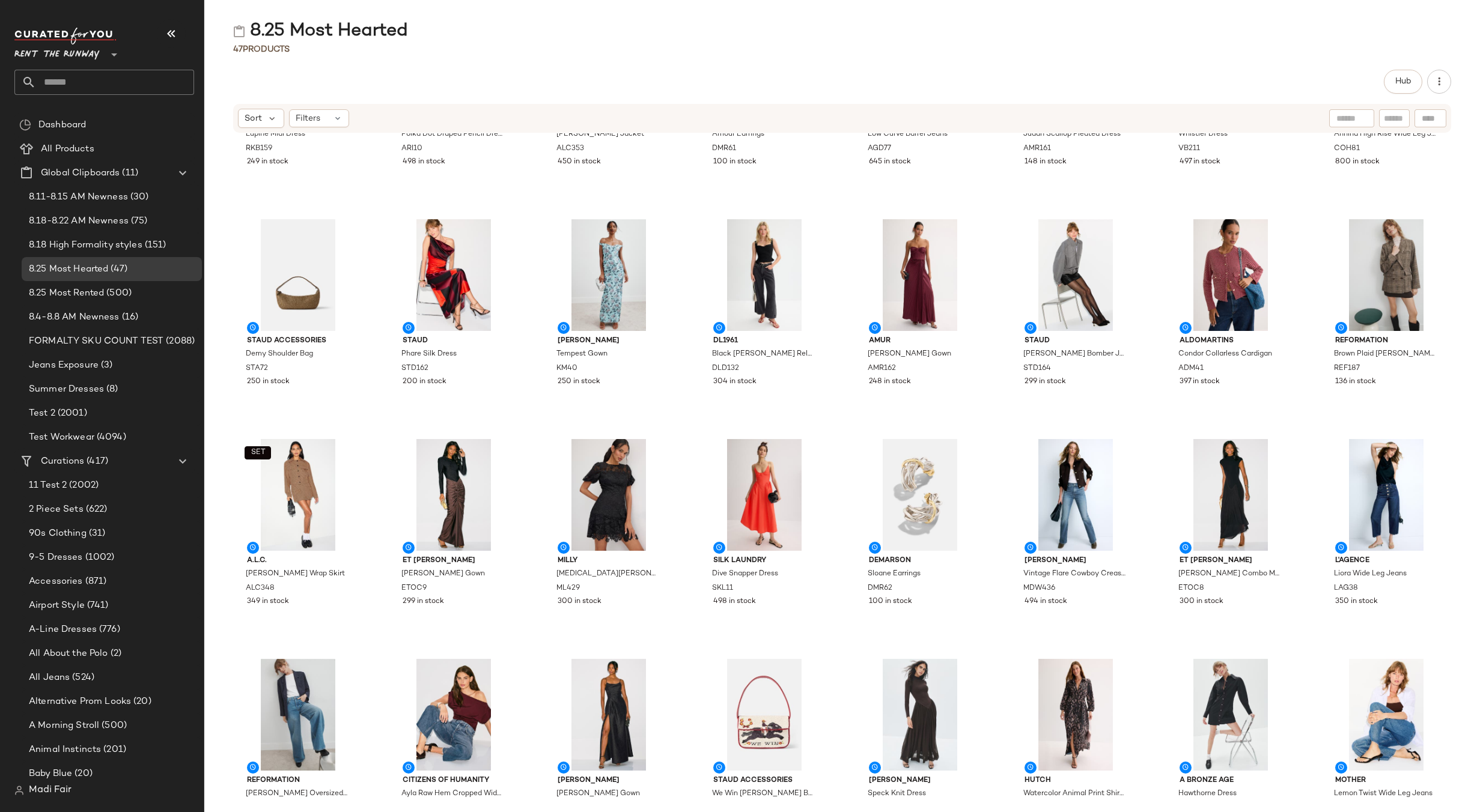
click at [668, 46] on div "47 Products" at bounding box center [842, 50] width 1276 height 12
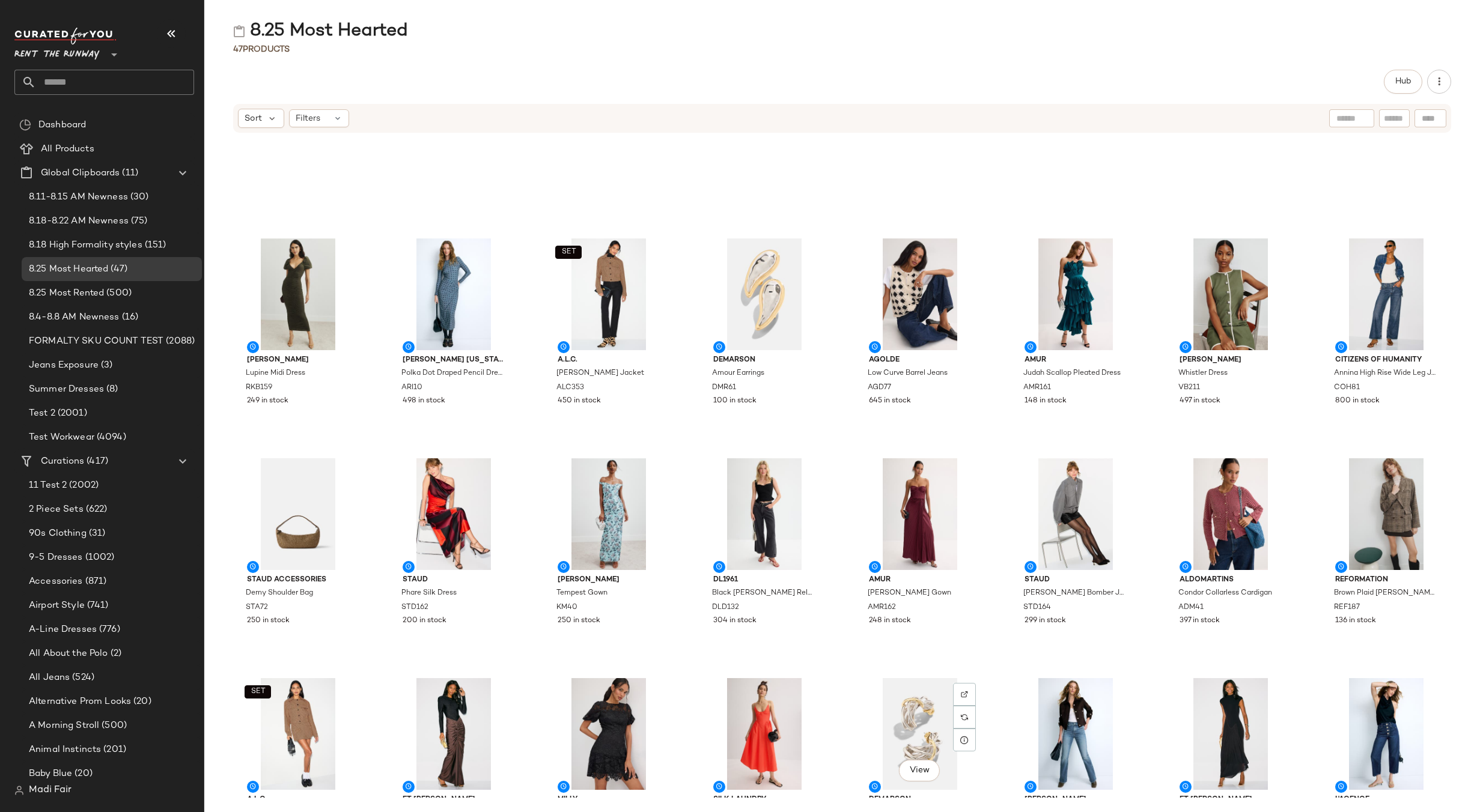
scroll to position [0, 0]
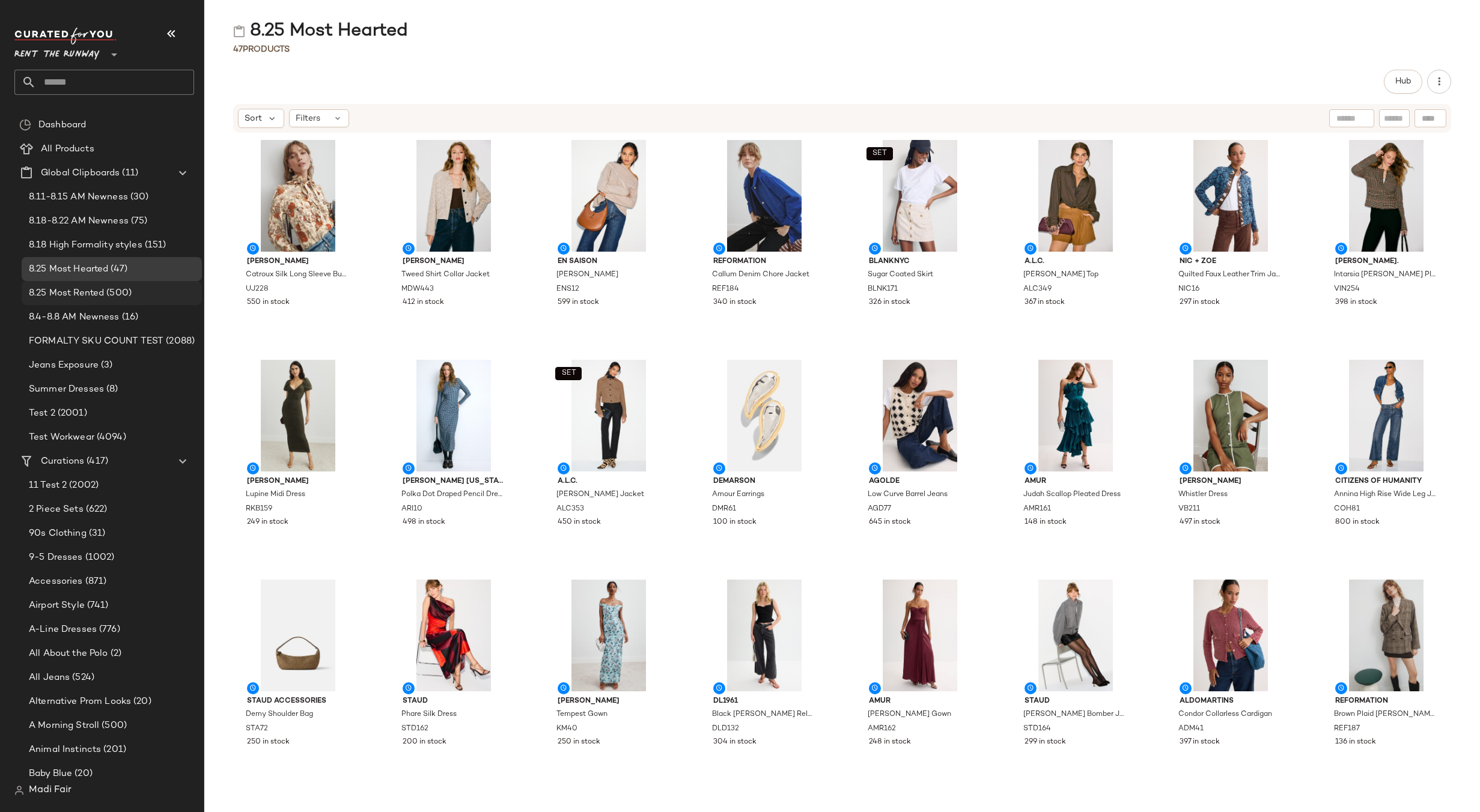
click at [109, 288] on span "(500)" at bounding box center [117, 293] width 28 height 14
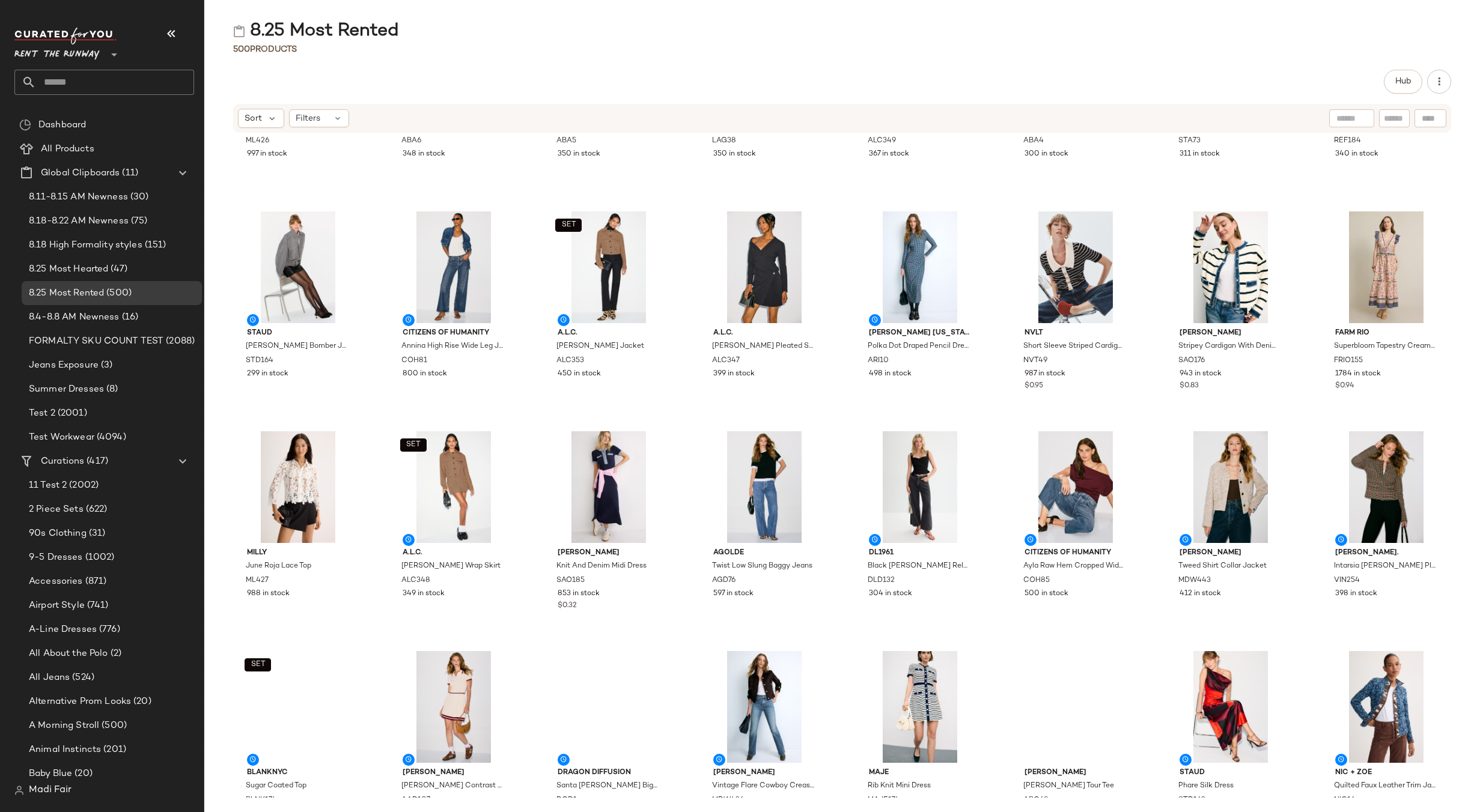
scroll to position [430, 0]
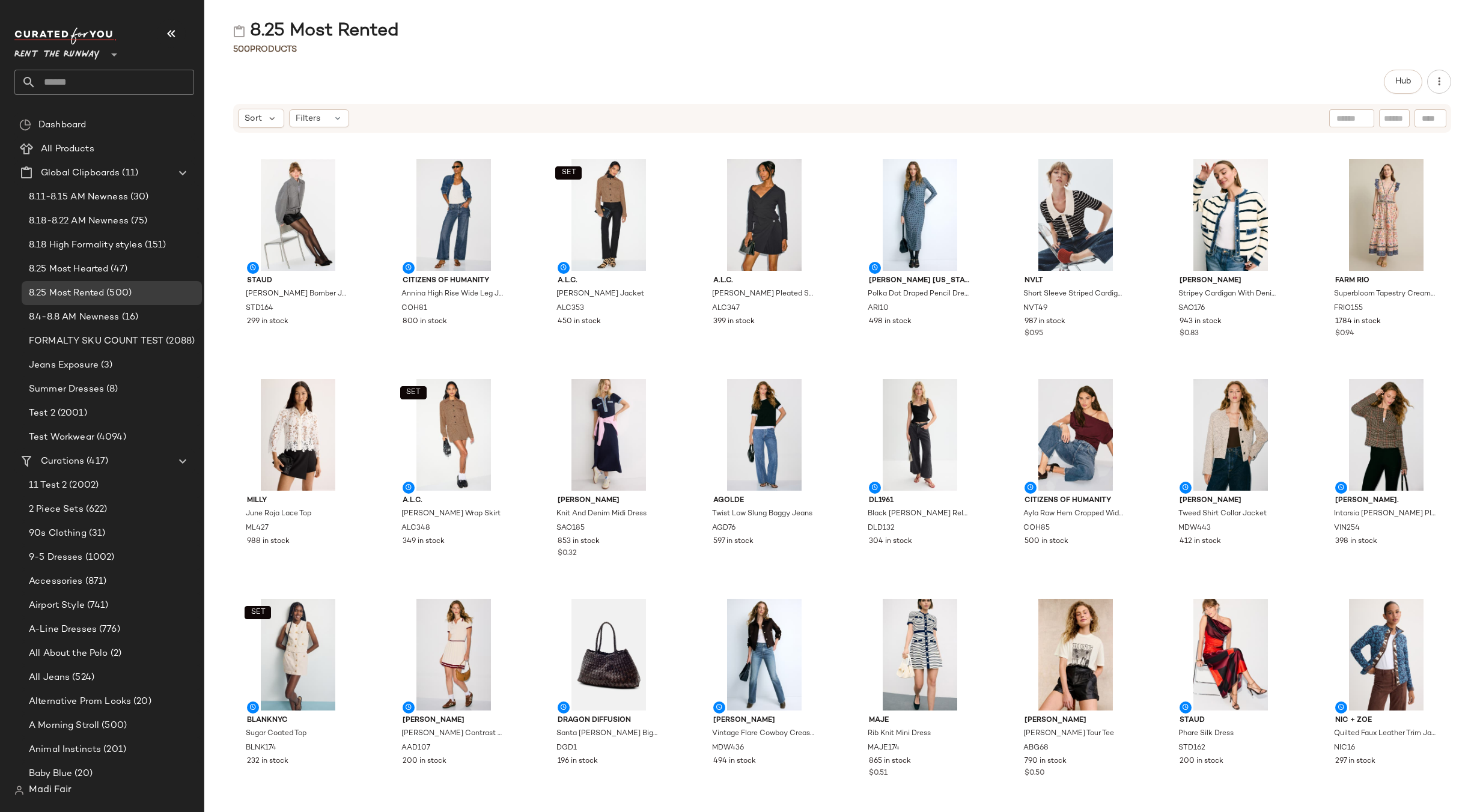
drag, startPoint x: 681, startPoint y: 74, endPoint x: 810, endPoint y: 9, distance: 144.5
click at [683, 72] on div "Hub" at bounding box center [842, 82] width 1218 height 24
